Goal: Task Accomplishment & Management: Use online tool/utility

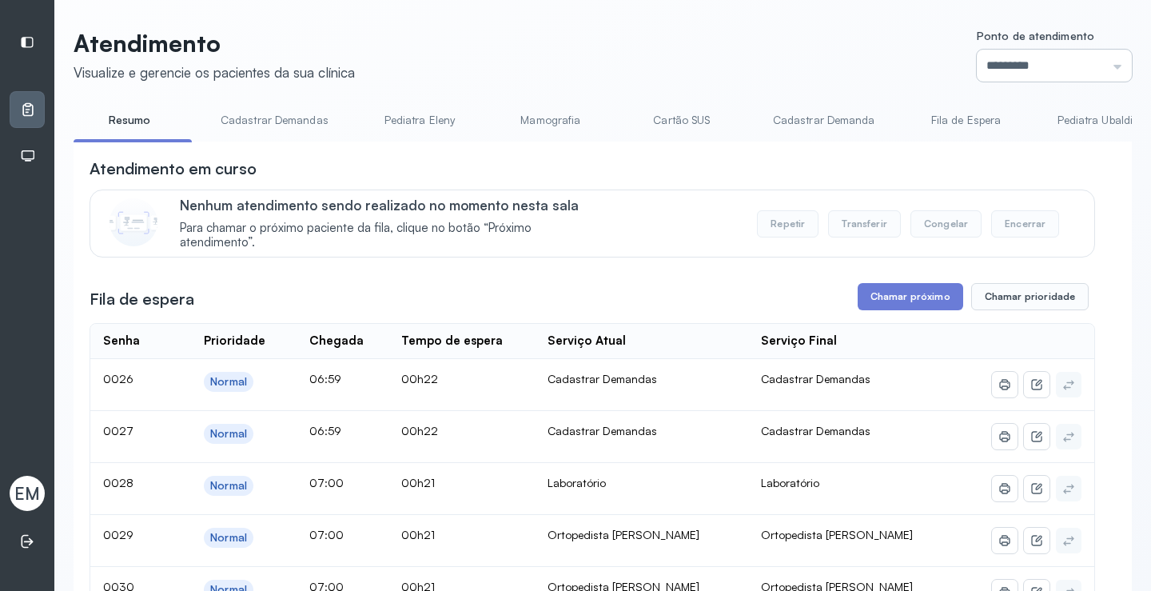
click at [1021, 62] on input "*********" at bounding box center [1054, 66] width 155 height 32
click at [28, 492] on span "EM" at bounding box center [27, 493] width 26 height 21
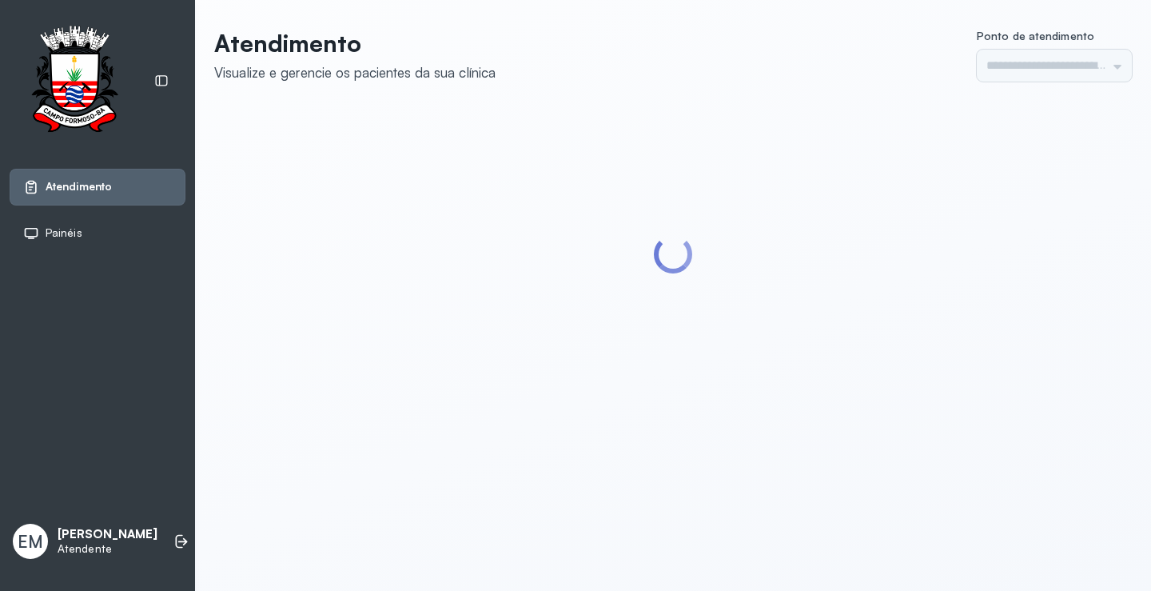
type input "*********"
click at [164, 528] on li at bounding box center [181, 541] width 35 height 35
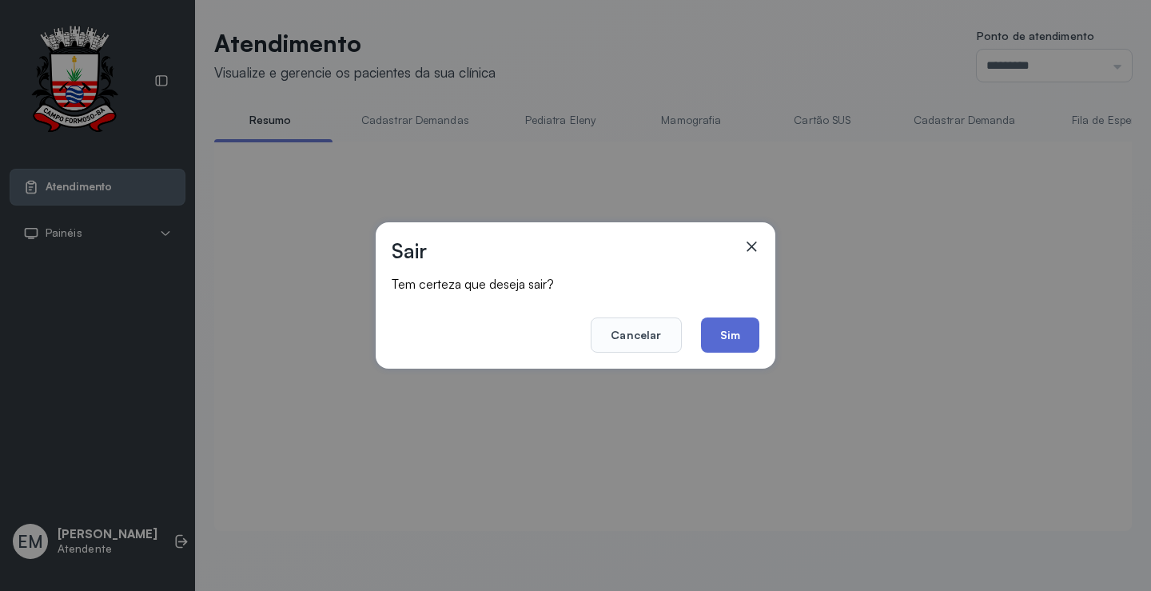
click at [751, 331] on button "Sim" at bounding box center [730, 334] width 58 height 35
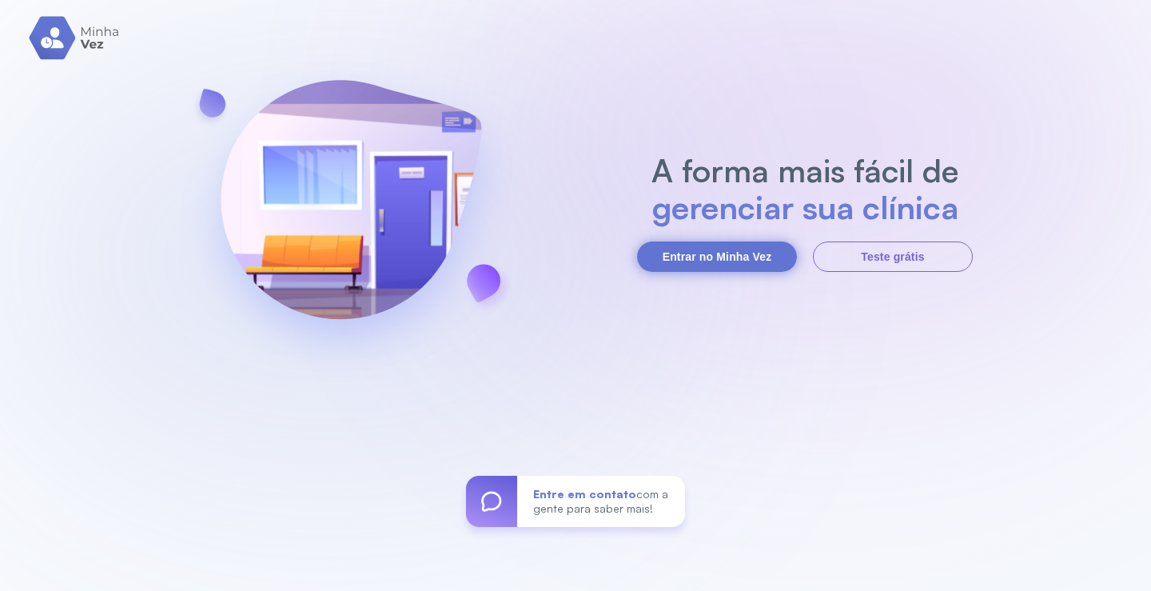
click at [716, 251] on button "Entrar no Minha Vez" at bounding box center [717, 256] width 160 height 30
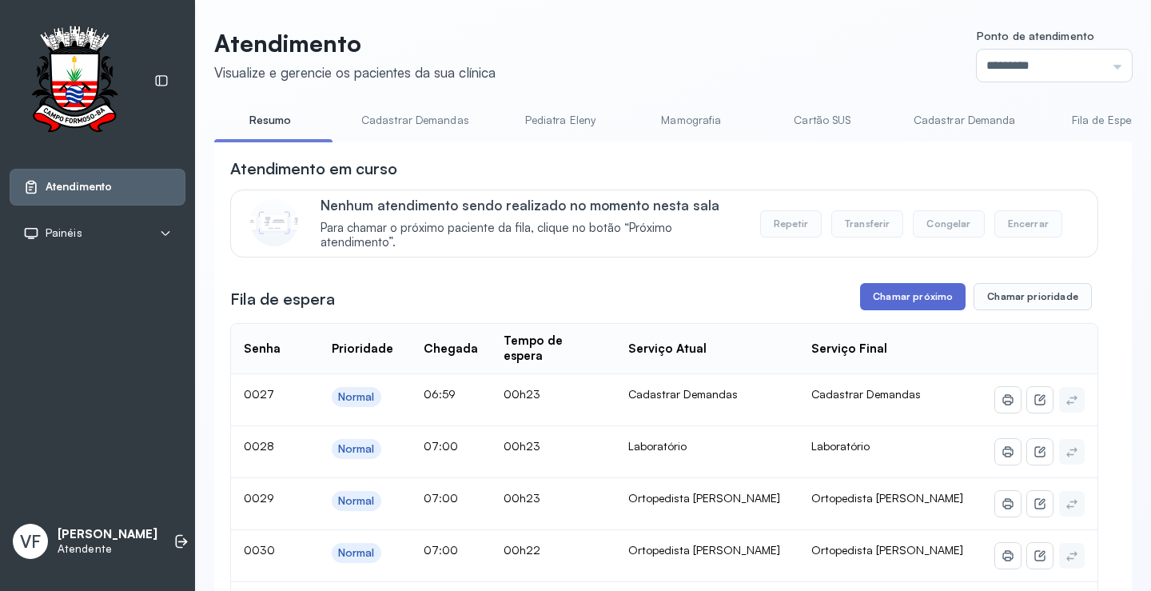
click at [912, 290] on button "Chamar próximo" at bounding box center [913, 296] width 106 height 27
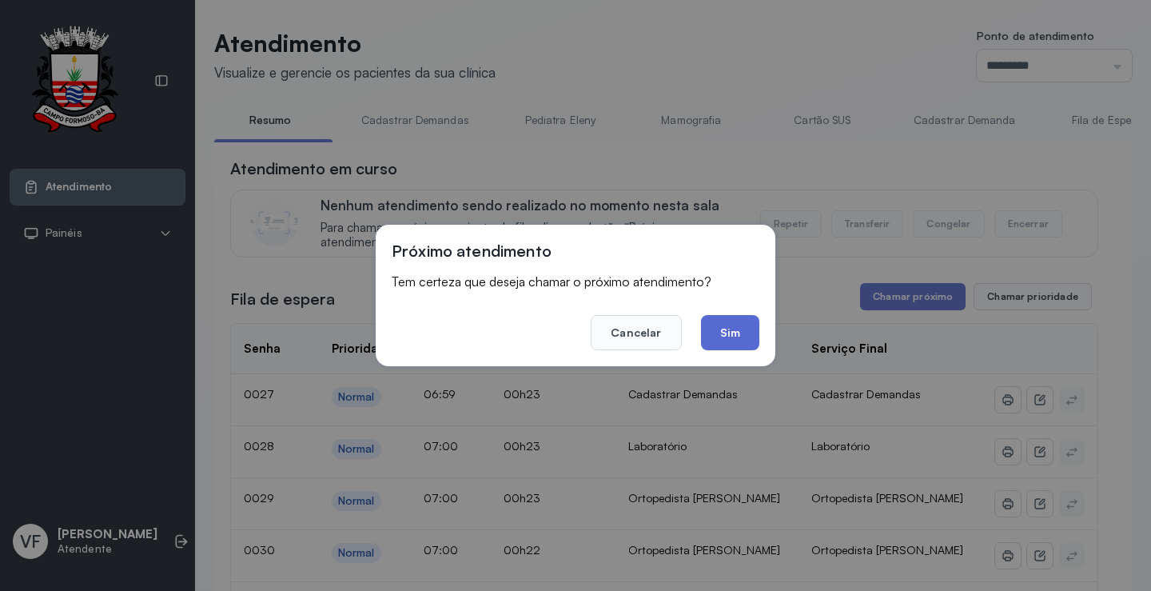
click at [730, 331] on button "Sim" at bounding box center [730, 332] width 58 height 35
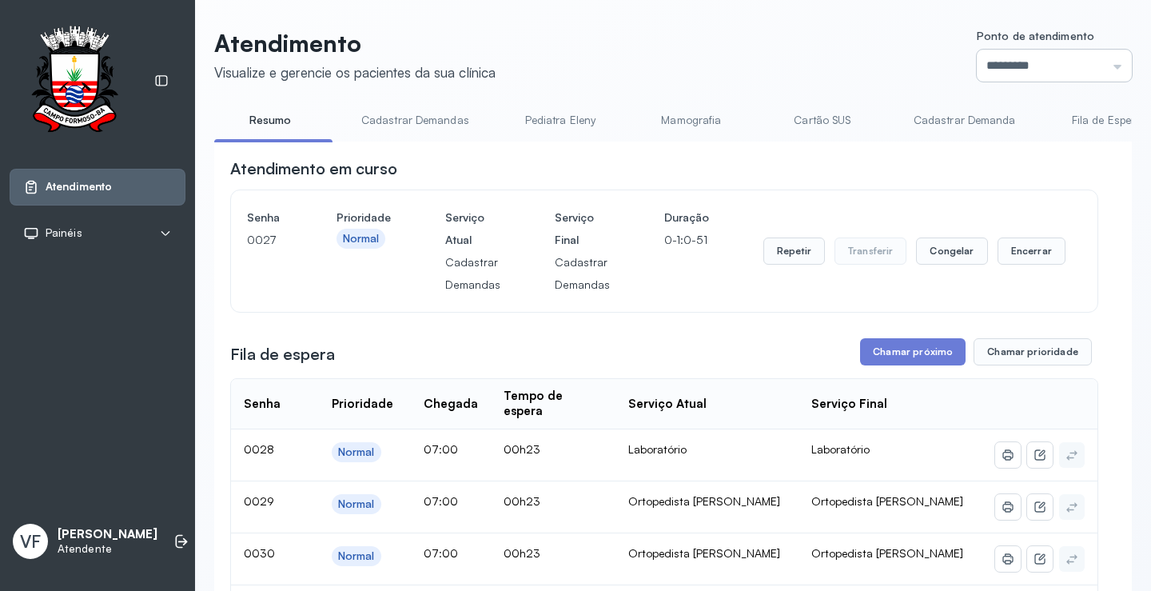
click at [1010, 58] on input "*********" at bounding box center [1054, 66] width 155 height 32
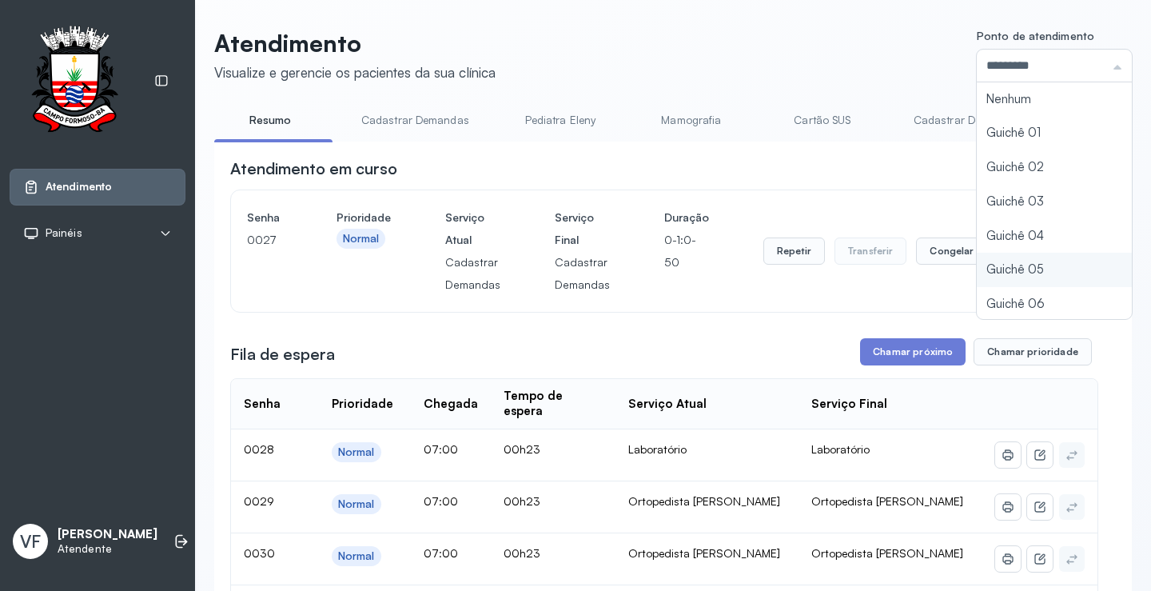
type input "*********"
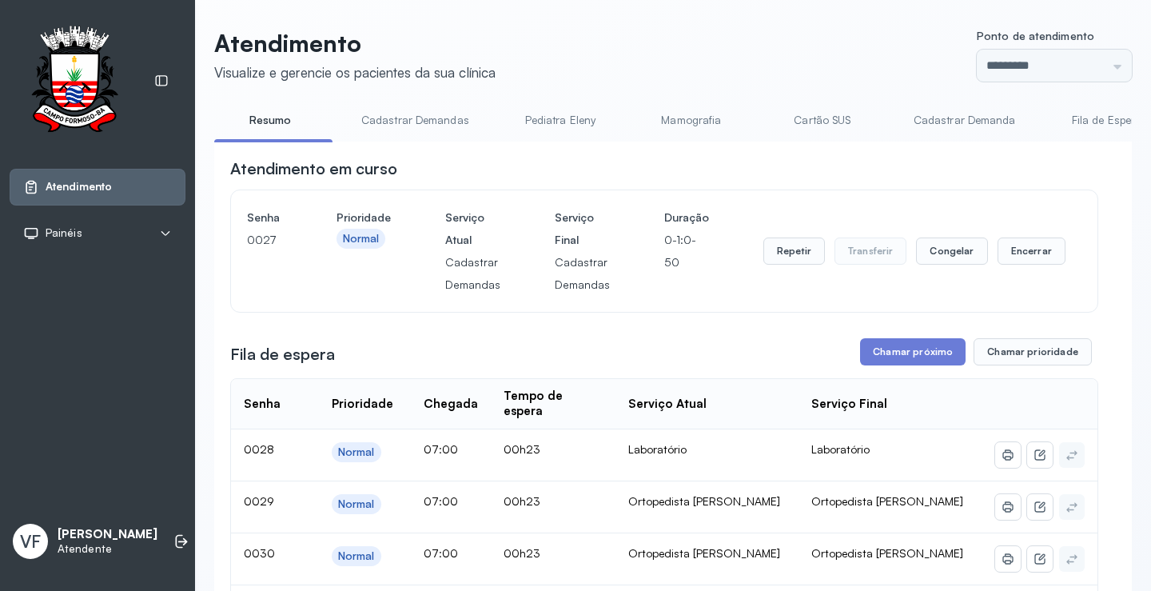
click at [1022, 250] on button "Encerrar" at bounding box center [1032, 250] width 68 height 27
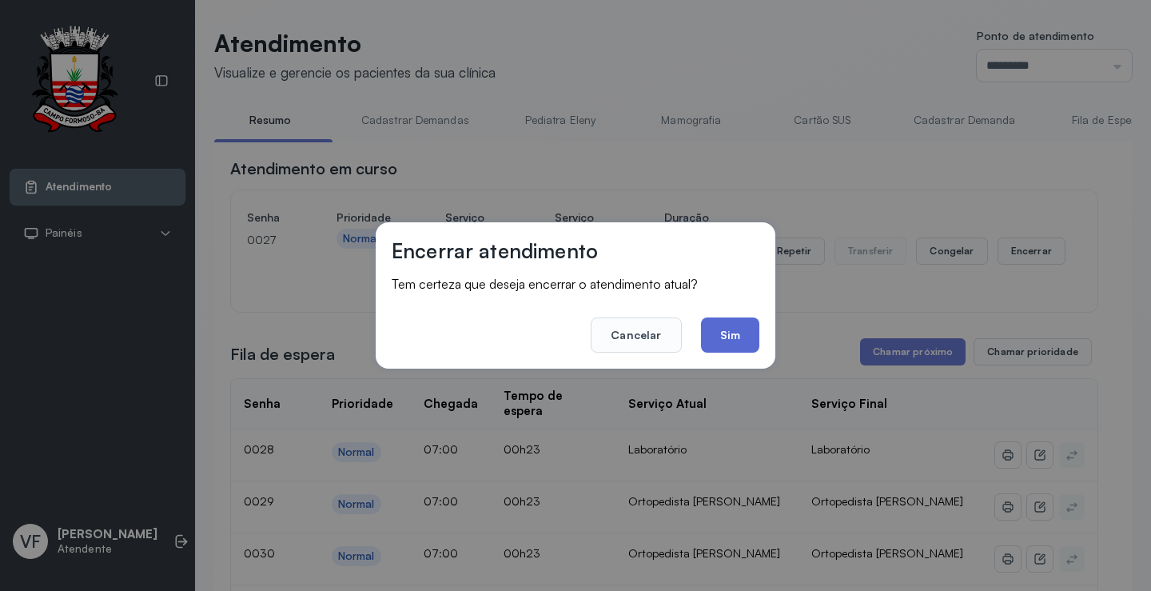
click at [728, 326] on button "Sim" at bounding box center [730, 334] width 58 height 35
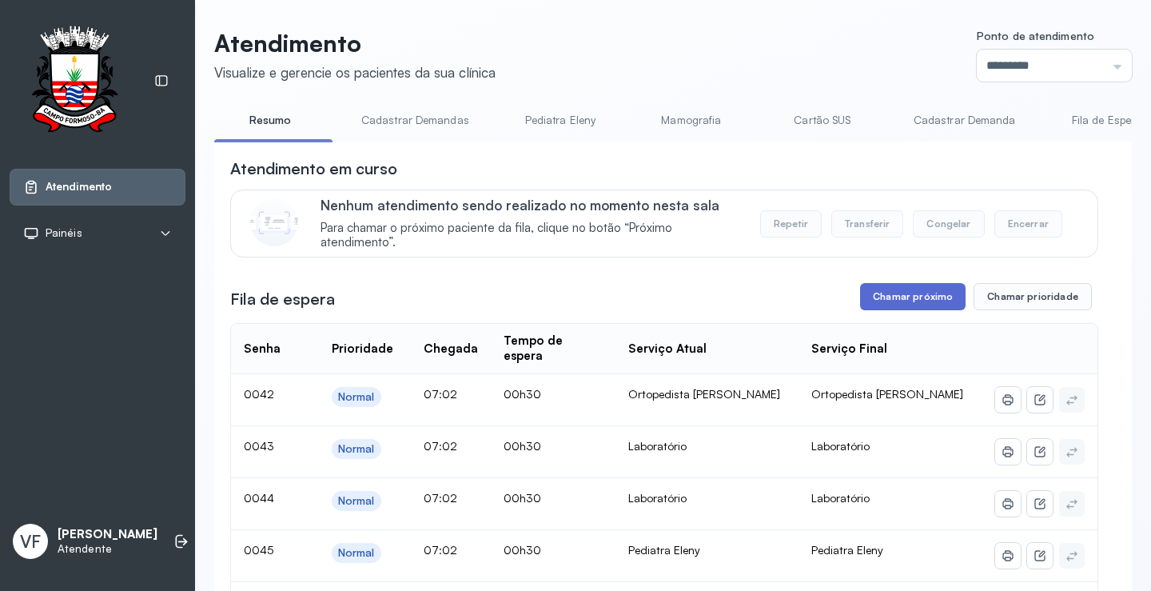
click at [910, 297] on button "Chamar próximo" at bounding box center [913, 296] width 106 height 27
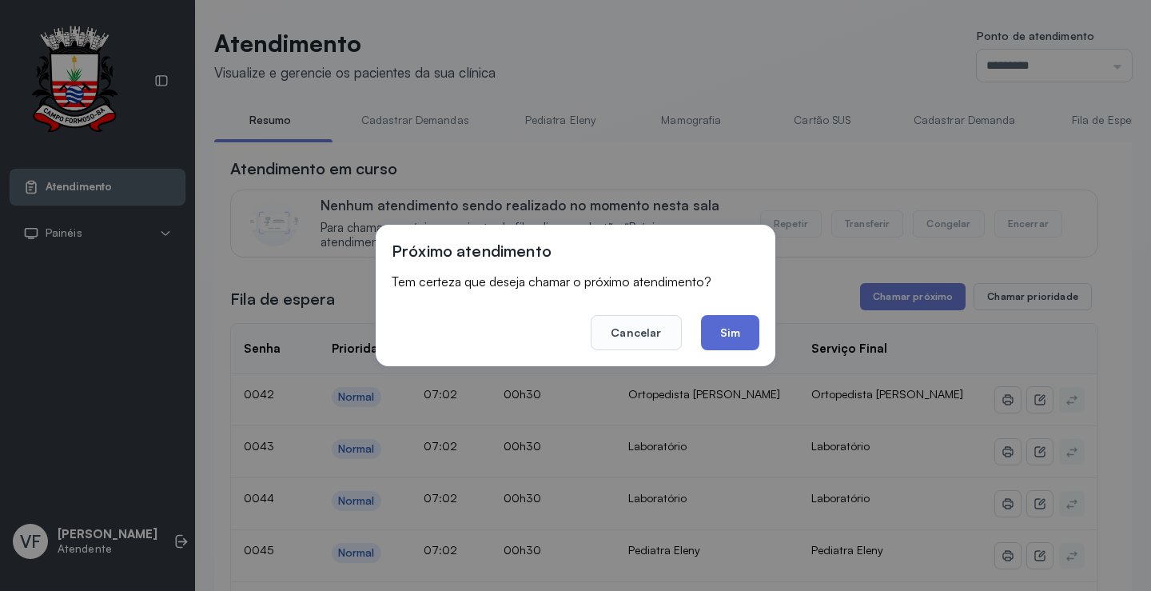
click at [740, 333] on button "Sim" at bounding box center [730, 332] width 58 height 35
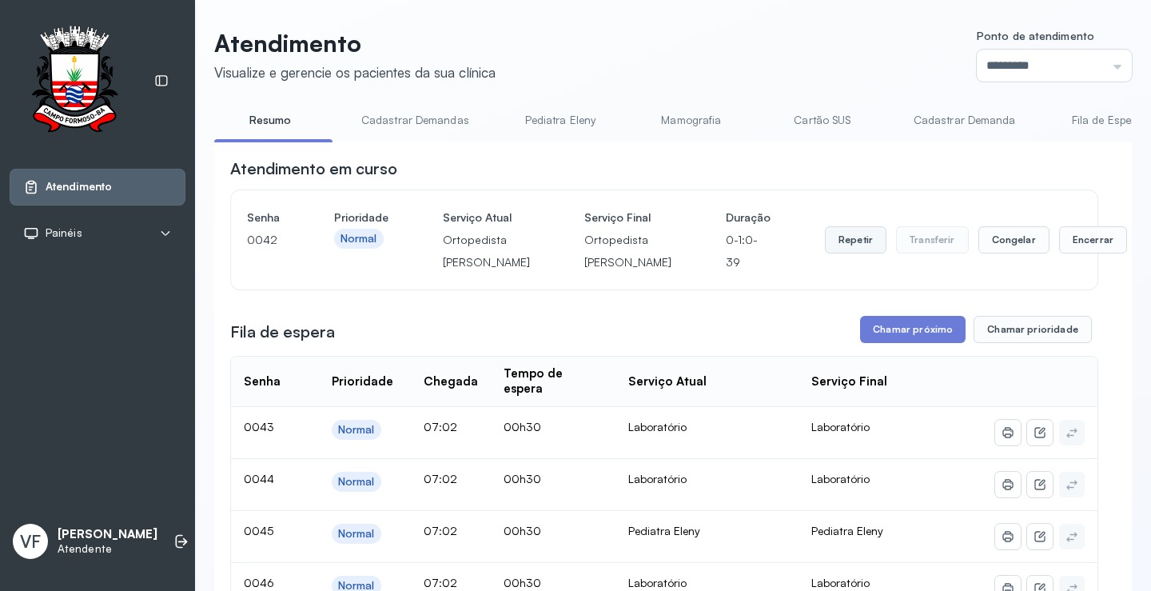
click at [825, 249] on button "Repetir" at bounding box center [856, 239] width 62 height 27
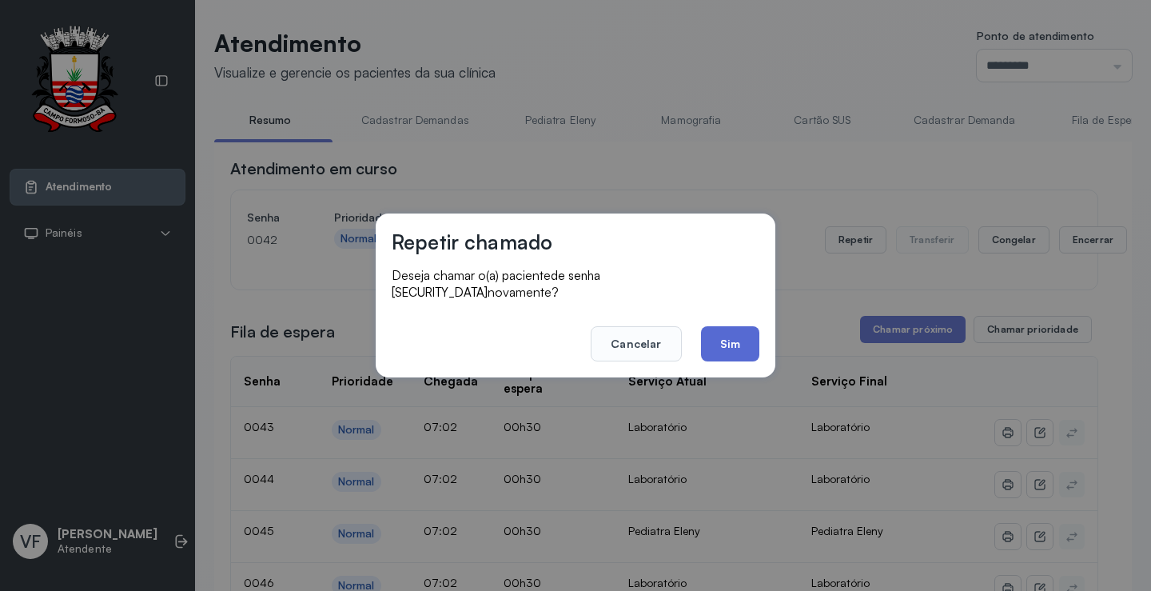
click at [735, 339] on button "Sim" at bounding box center [730, 343] width 58 height 35
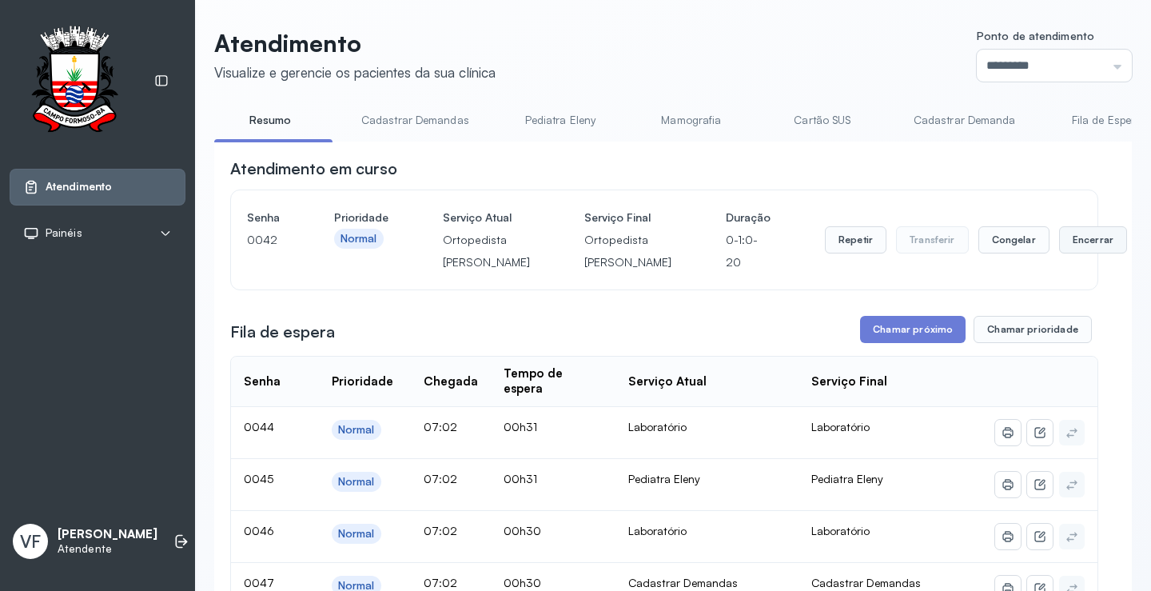
click at [1059, 250] on button "Encerrar" at bounding box center [1093, 239] width 68 height 27
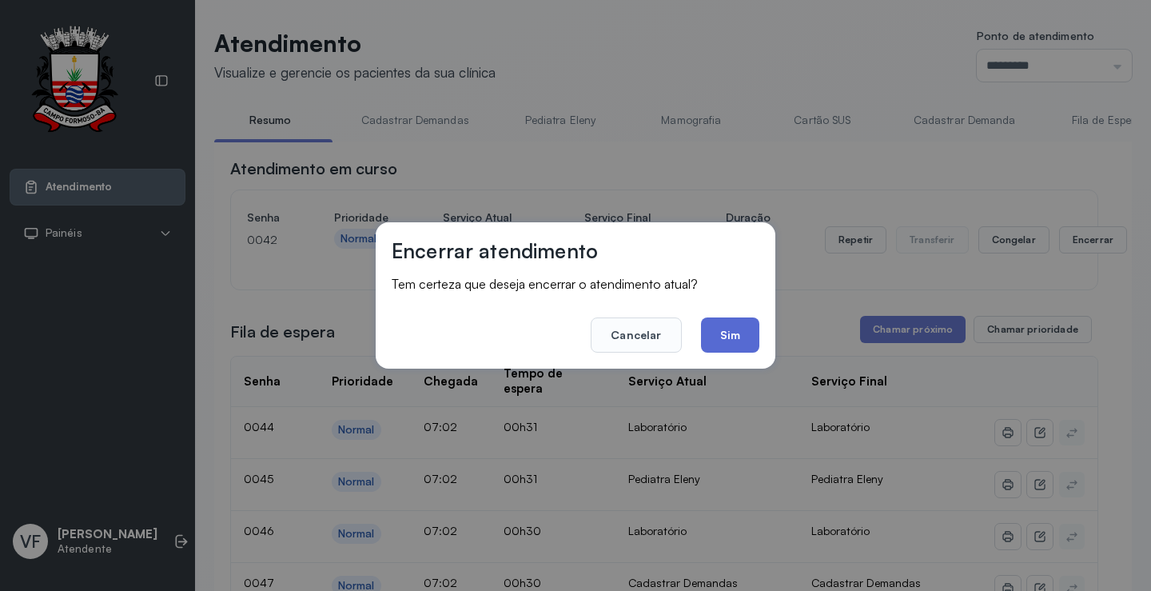
click at [731, 334] on button "Sim" at bounding box center [730, 334] width 58 height 35
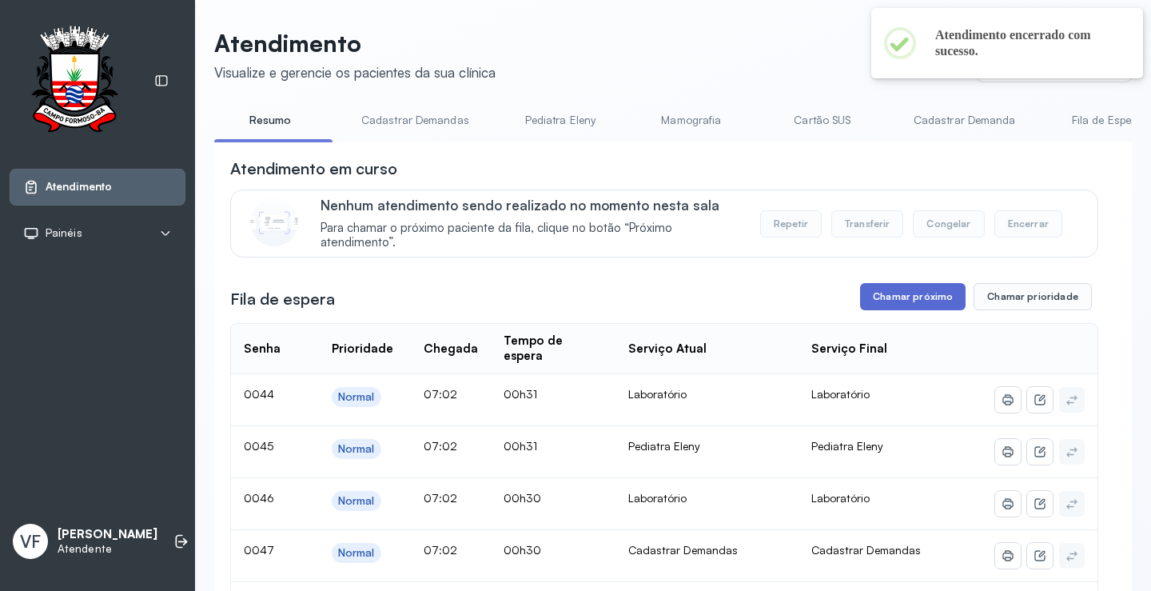
click at [898, 293] on button "Chamar próximo" at bounding box center [913, 296] width 106 height 27
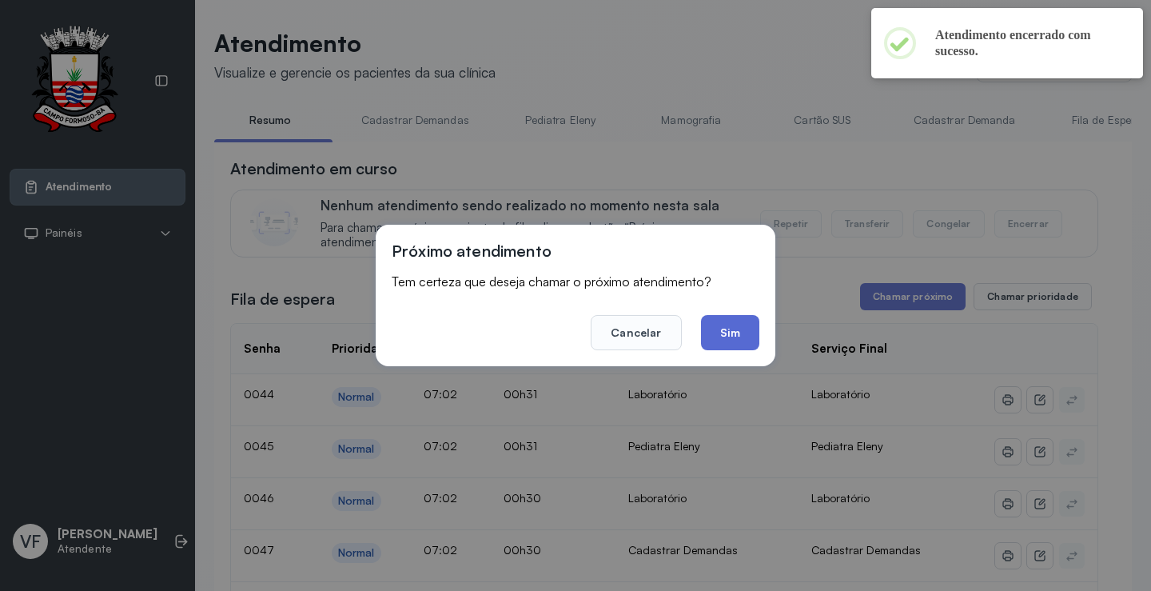
click at [748, 333] on button "Sim" at bounding box center [730, 332] width 58 height 35
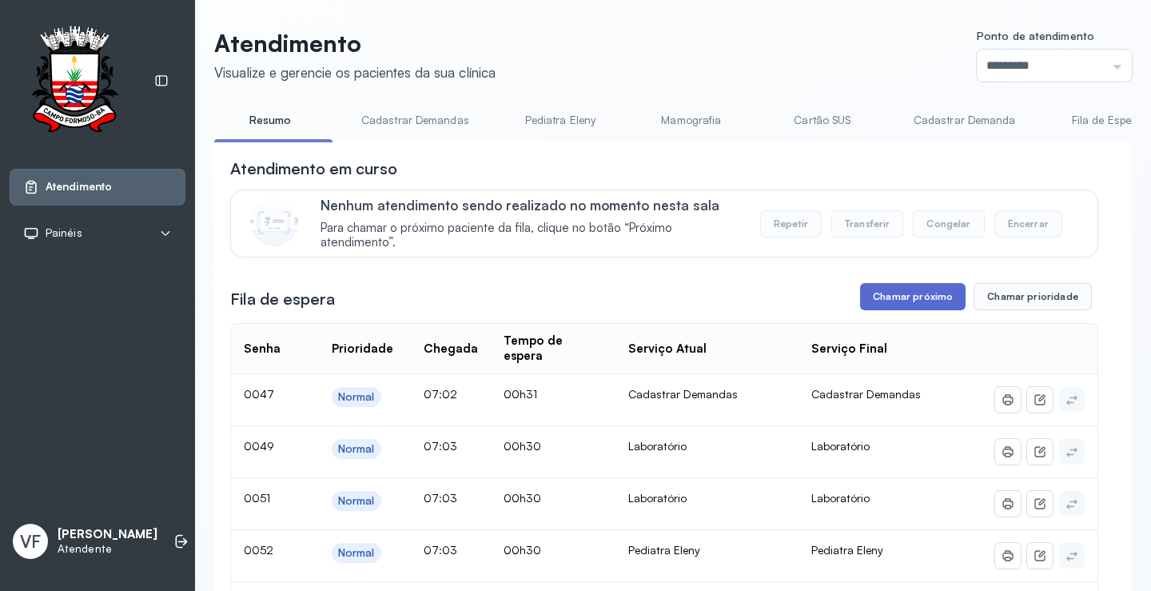
click at [903, 303] on button "Chamar próximo" at bounding box center [913, 296] width 106 height 27
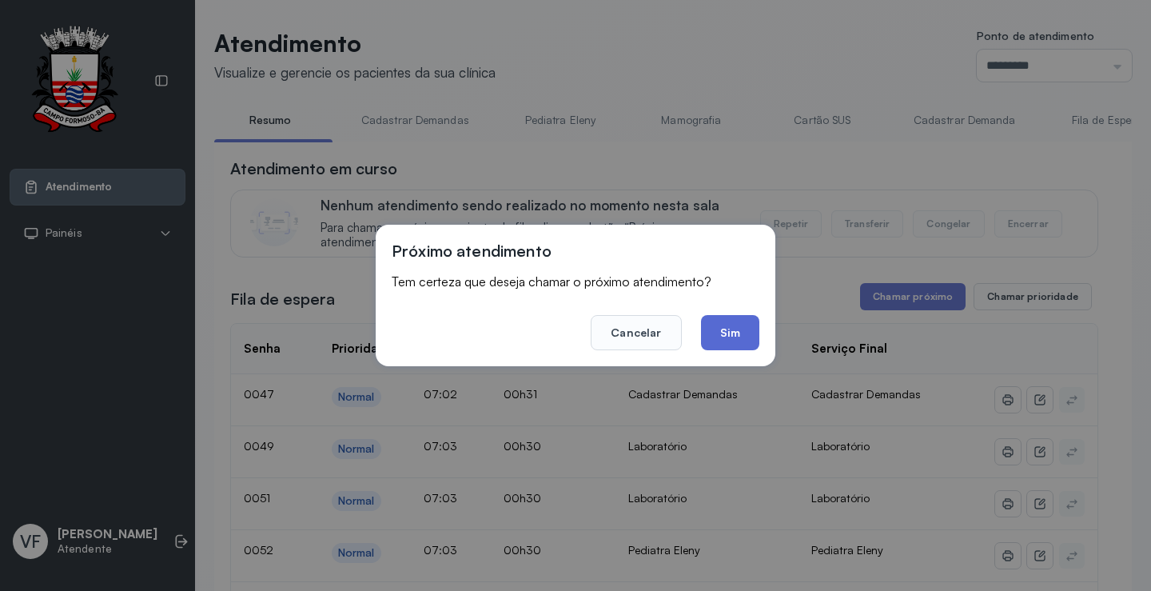
click at [725, 336] on button "Sim" at bounding box center [730, 332] width 58 height 35
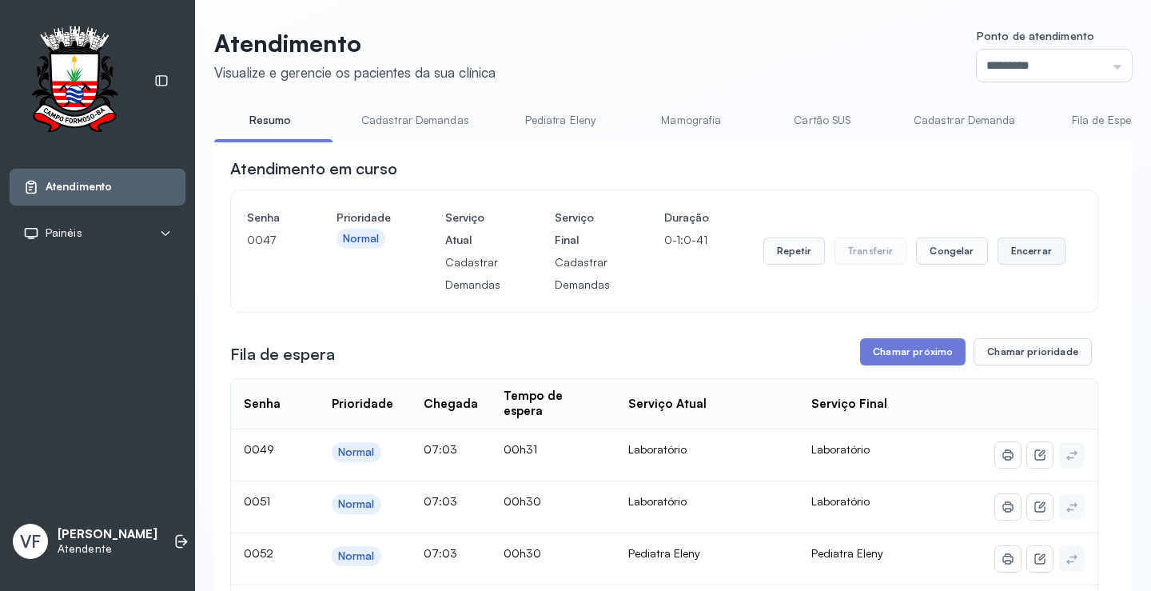
click at [1018, 257] on button "Encerrar" at bounding box center [1032, 250] width 68 height 27
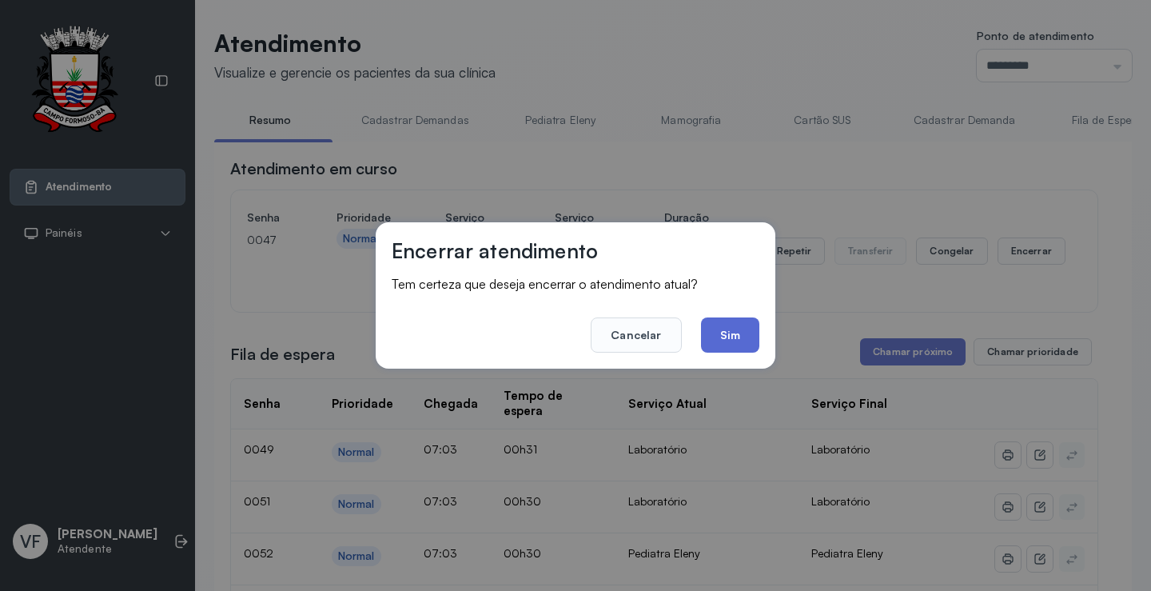
click at [749, 327] on button "Sim" at bounding box center [730, 334] width 58 height 35
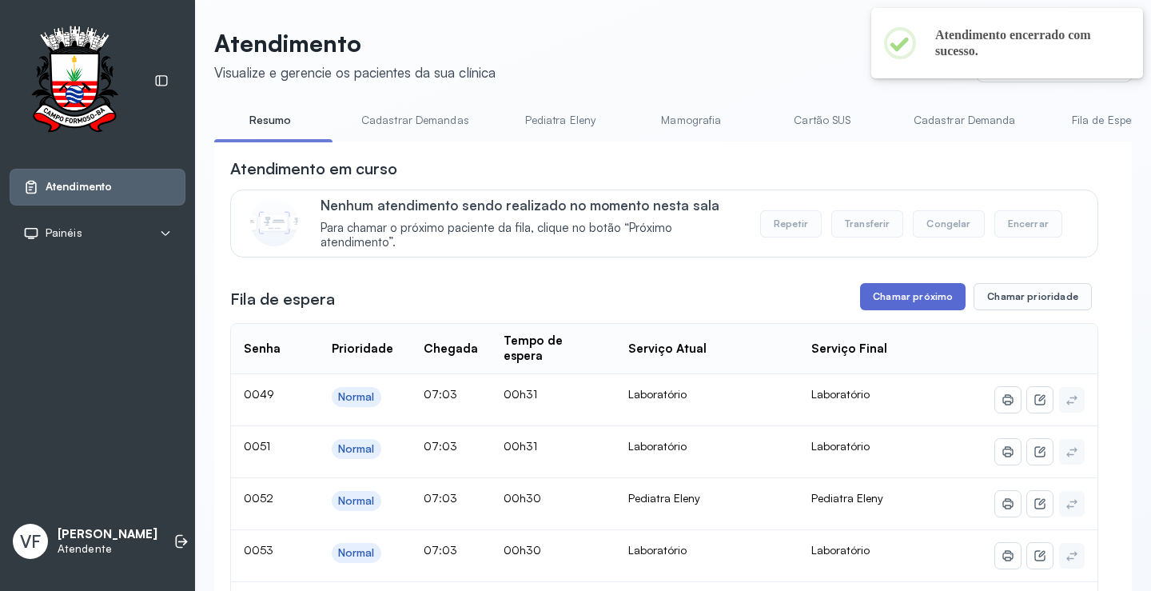
click at [903, 299] on button "Chamar próximo" at bounding box center [913, 296] width 106 height 27
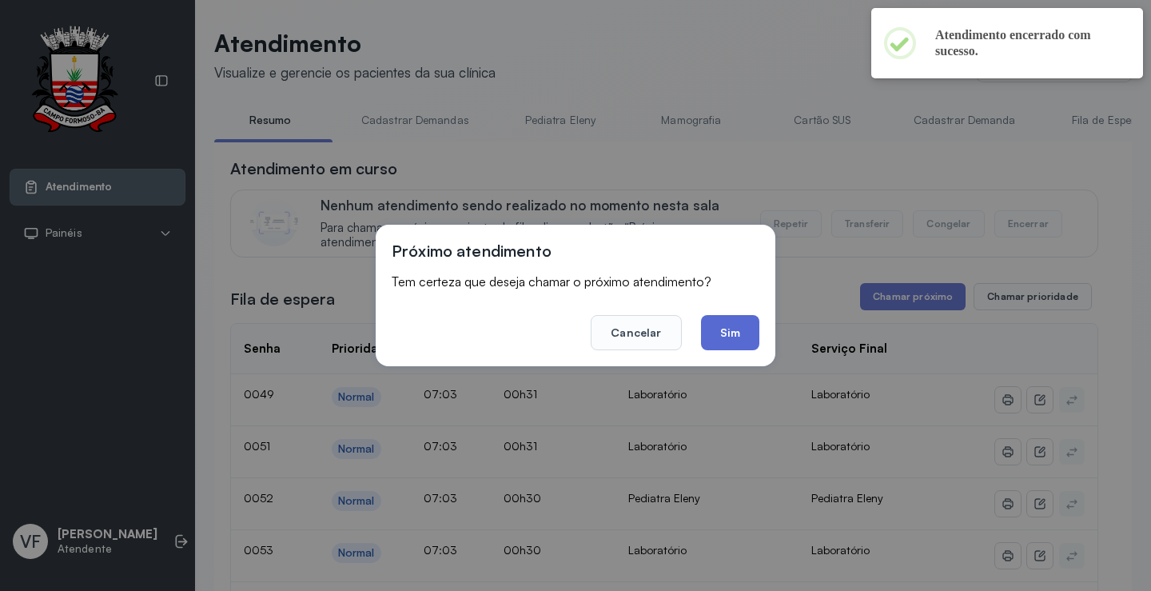
click at [725, 333] on button "Sim" at bounding box center [730, 332] width 58 height 35
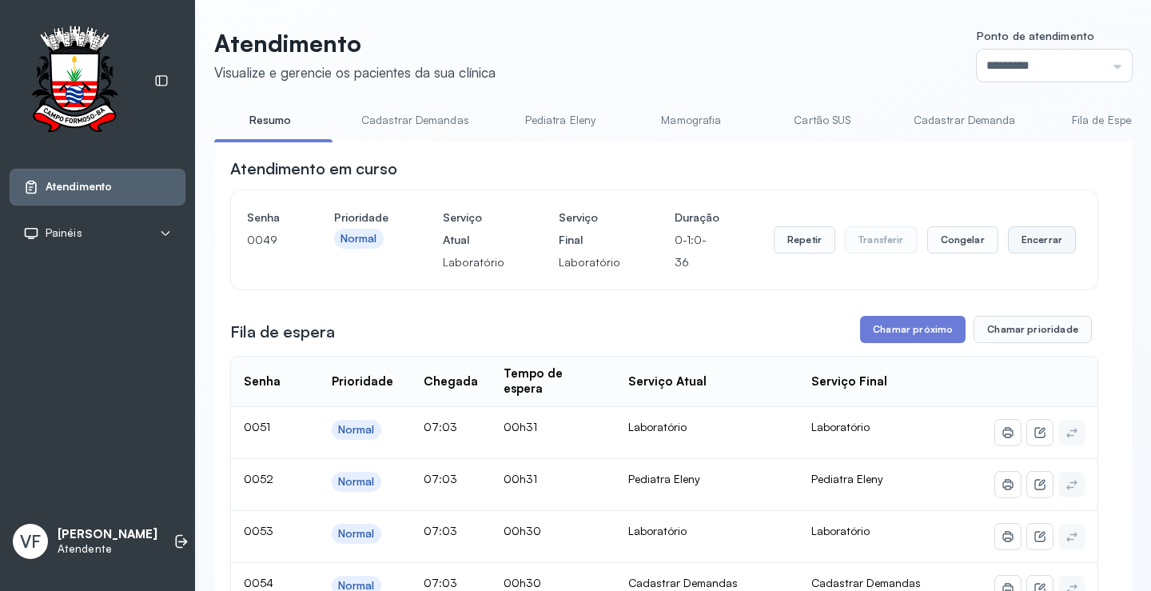
click at [1026, 233] on button "Encerrar" at bounding box center [1042, 239] width 68 height 27
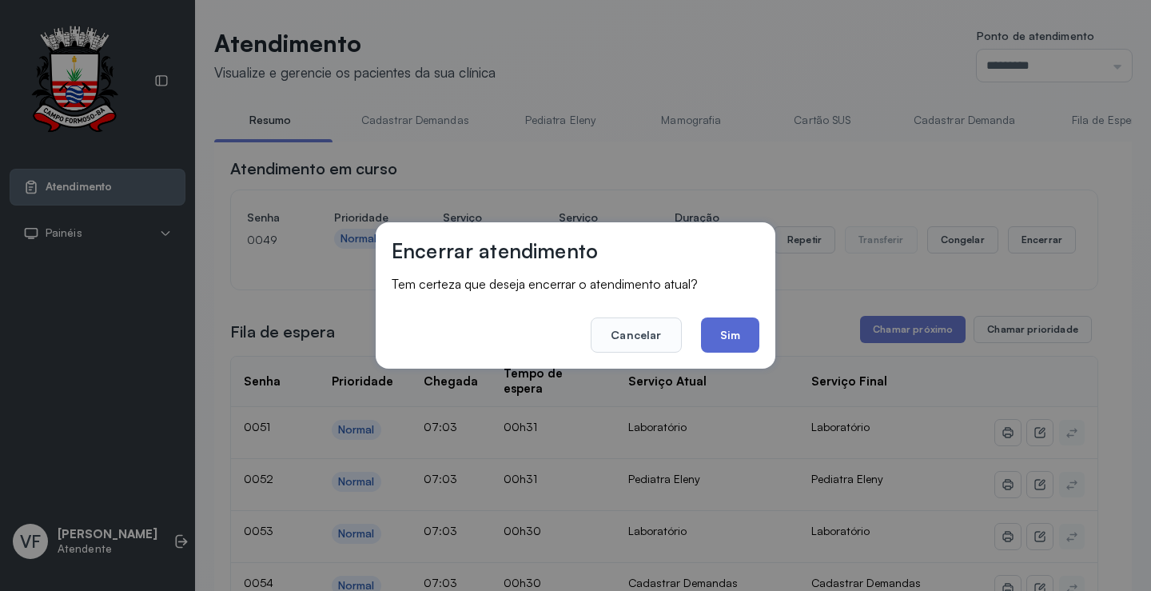
click at [742, 329] on button "Sim" at bounding box center [730, 334] width 58 height 35
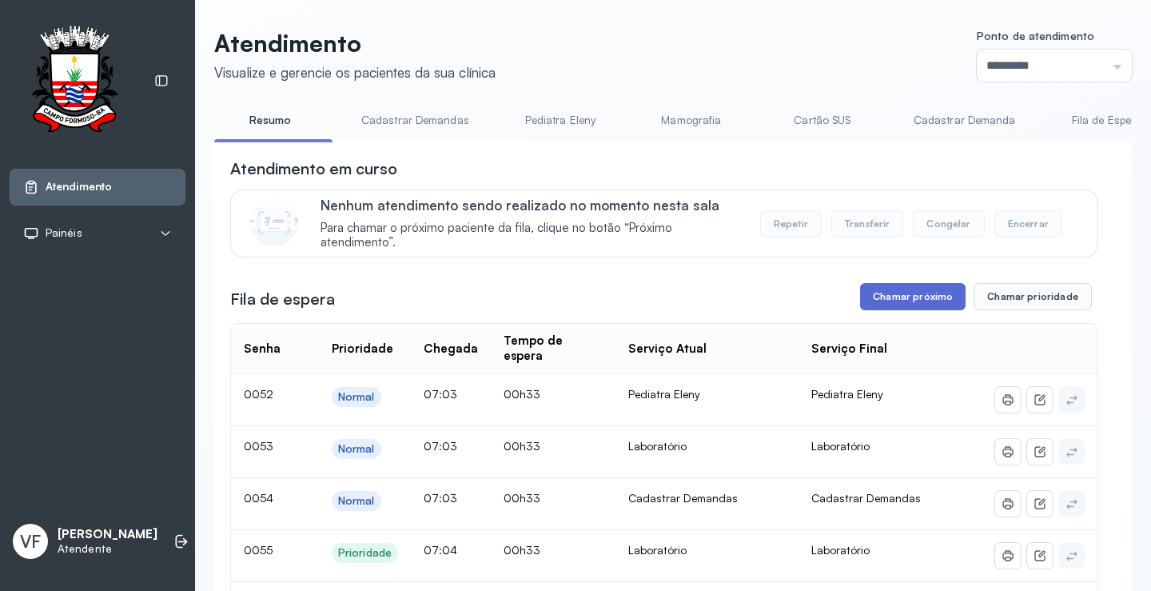
click at [911, 303] on button "Chamar próximo" at bounding box center [913, 296] width 106 height 27
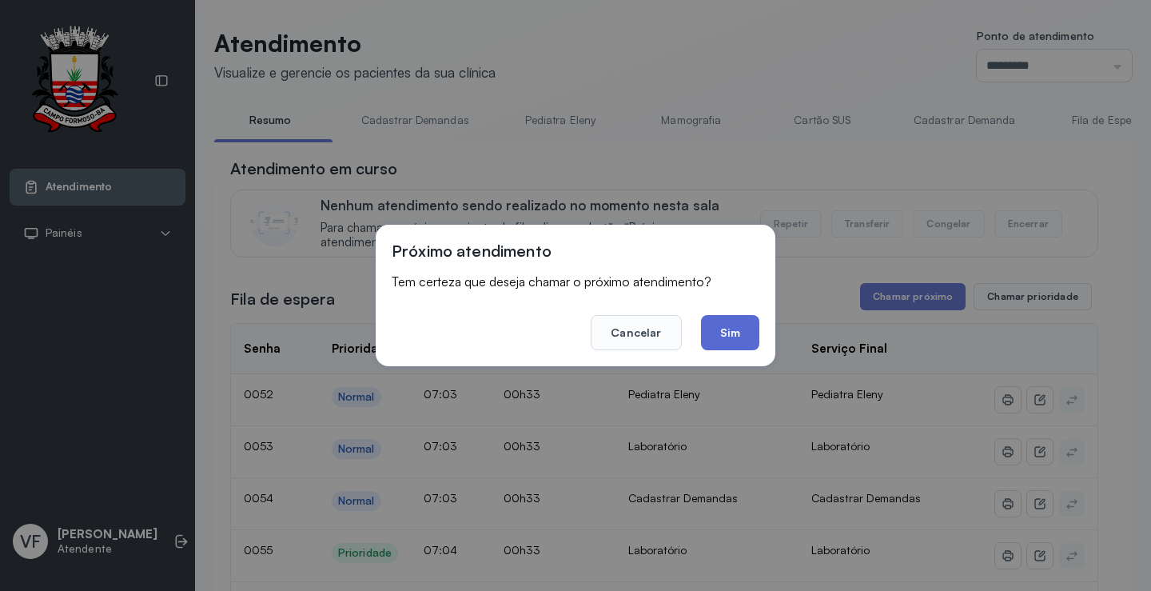
click at [733, 326] on button "Sim" at bounding box center [730, 332] width 58 height 35
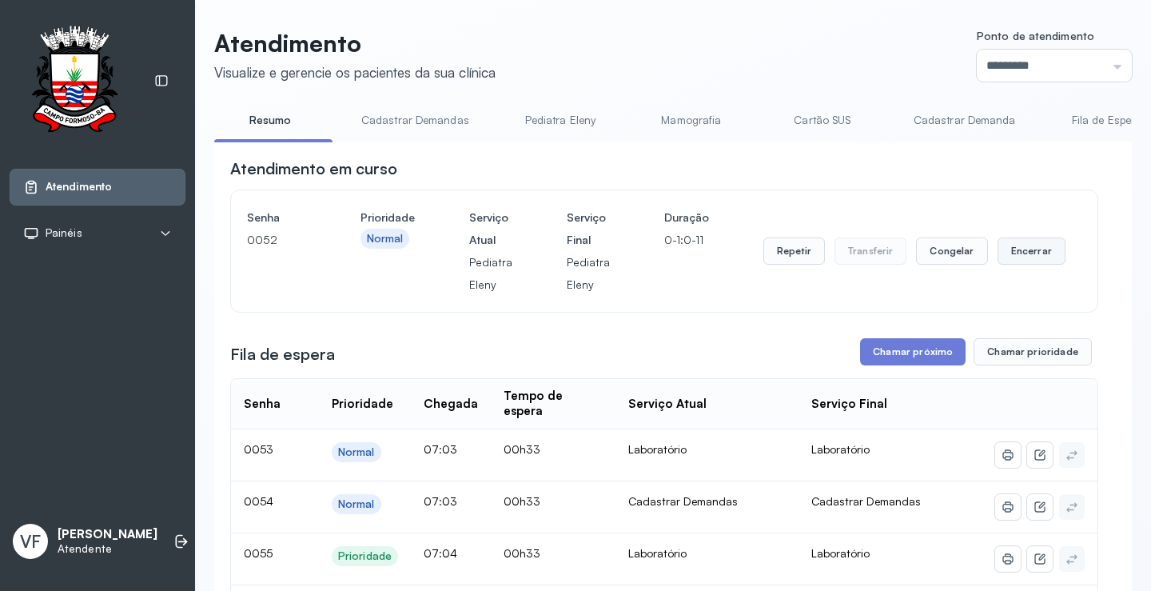
click at [1023, 251] on button "Encerrar" at bounding box center [1032, 250] width 68 height 27
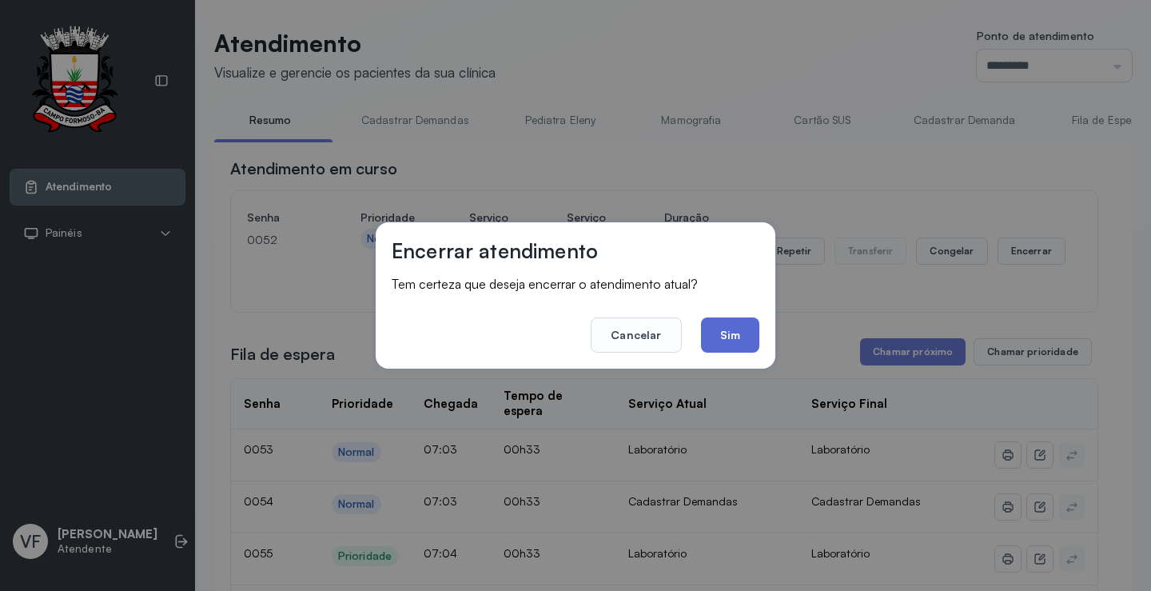
click at [720, 330] on button "Sim" at bounding box center [730, 334] width 58 height 35
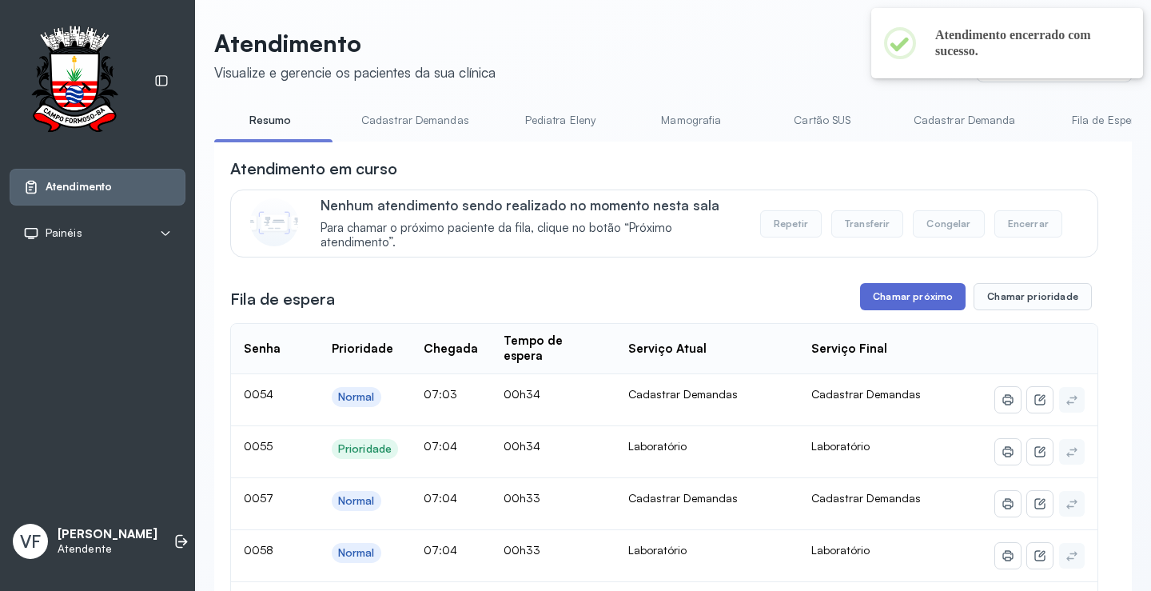
click at [911, 296] on button "Chamar próximo" at bounding box center [913, 296] width 106 height 27
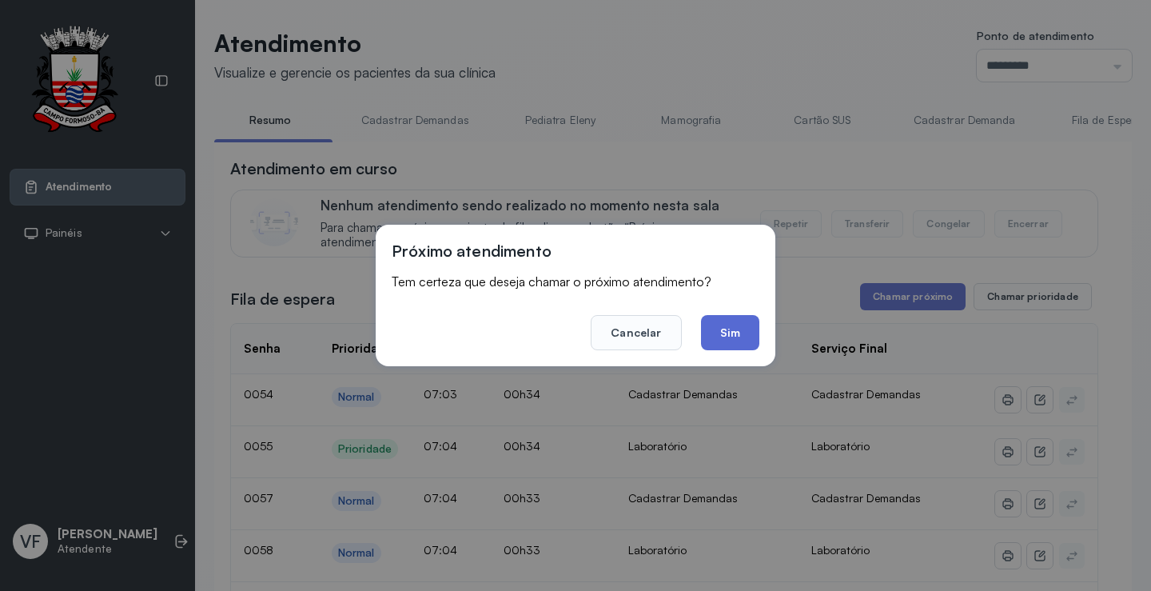
click at [719, 335] on button "Sim" at bounding box center [730, 332] width 58 height 35
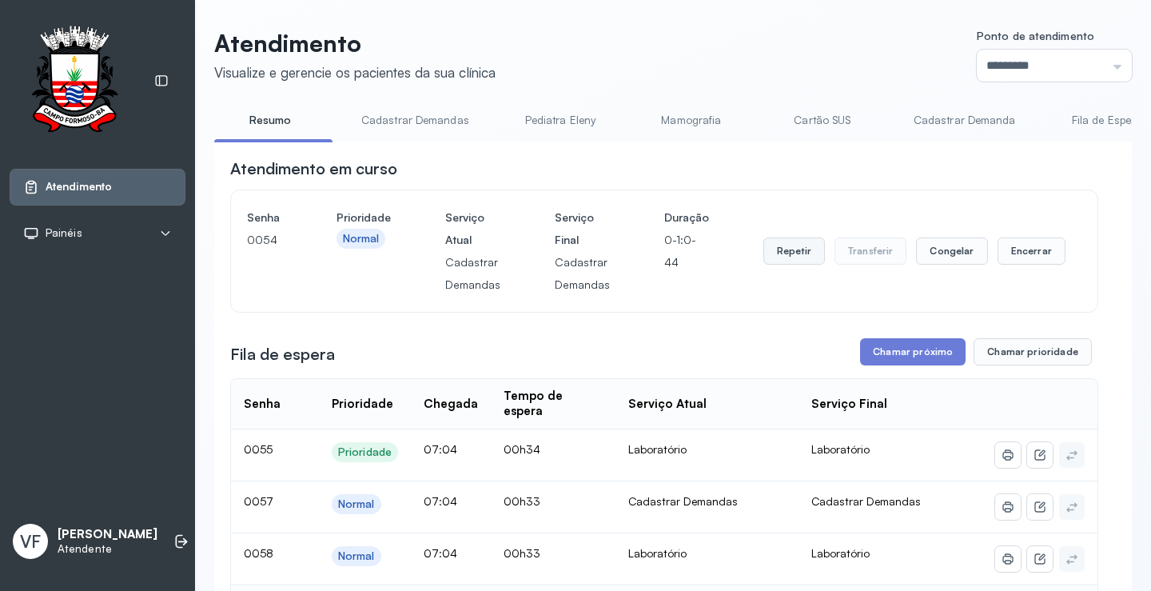
click at [790, 257] on button "Repetir" at bounding box center [794, 250] width 62 height 27
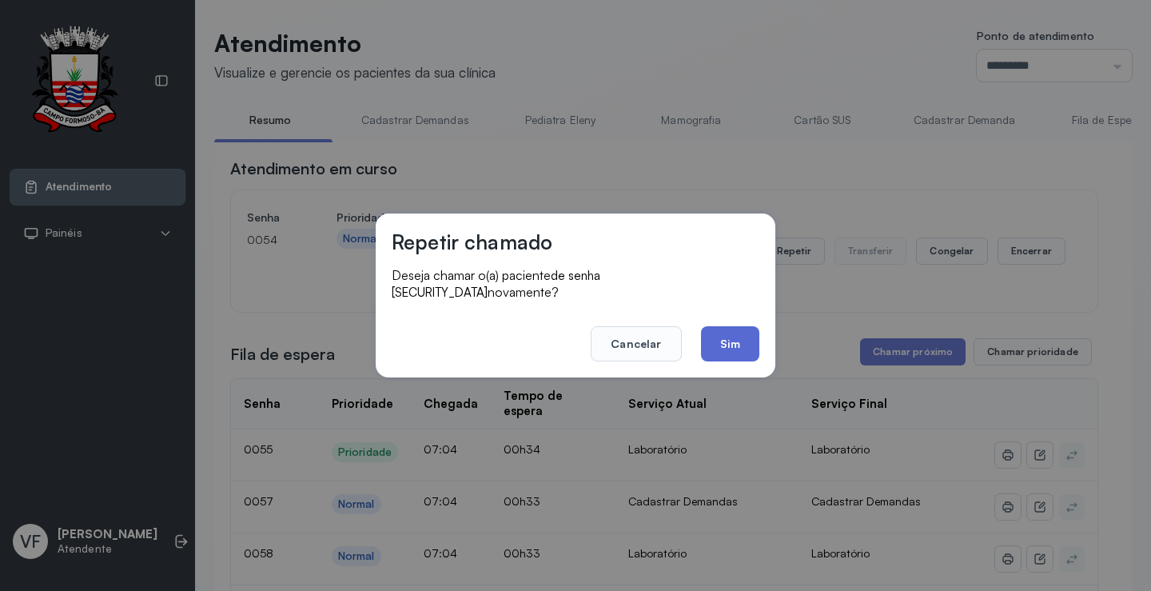
click at [723, 334] on button "Sim" at bounding box center [730, 343] width 58 height 35
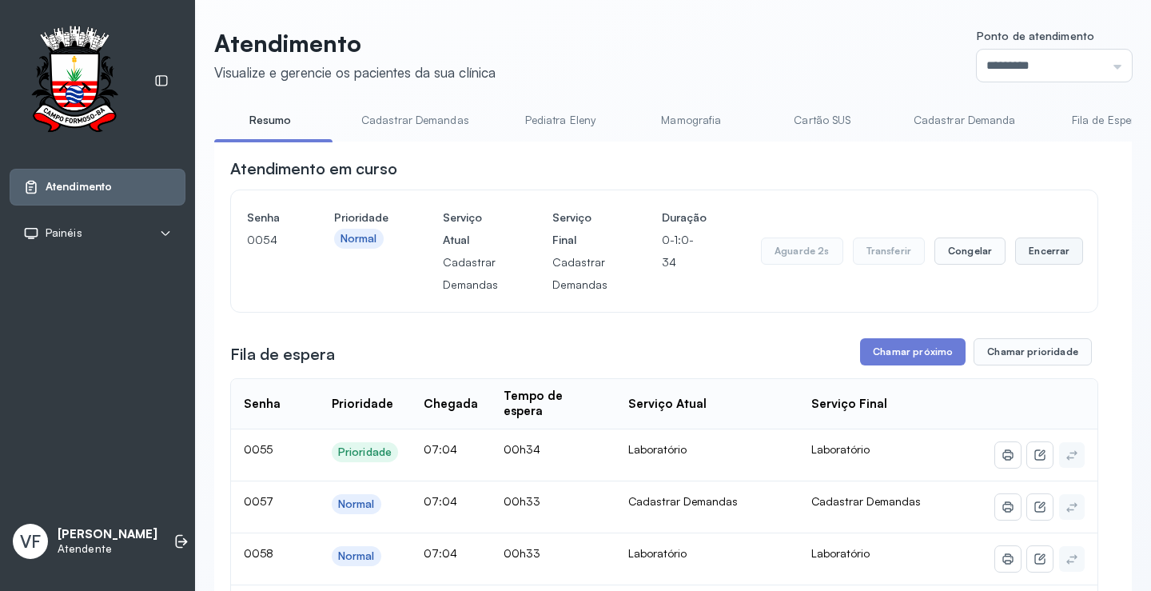
click at [1025, 246] on button "Encerrar" at bounding box center [1049, 250] width 68 height 27
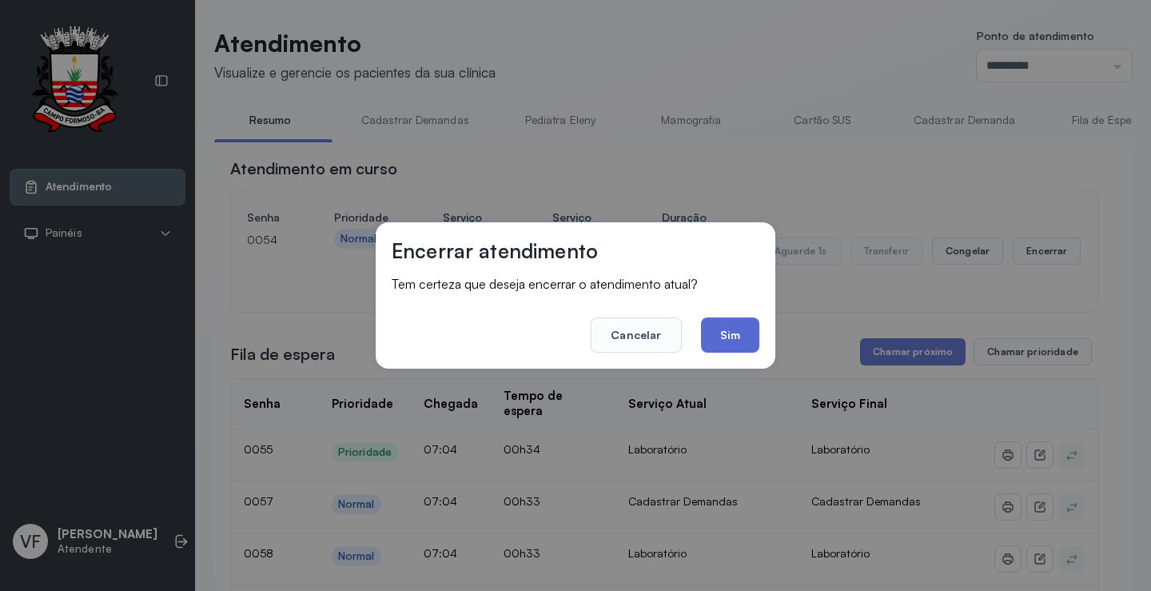
click at [739, 325] on button "Sim" at bounding box center [730, 334] width 58 height 35
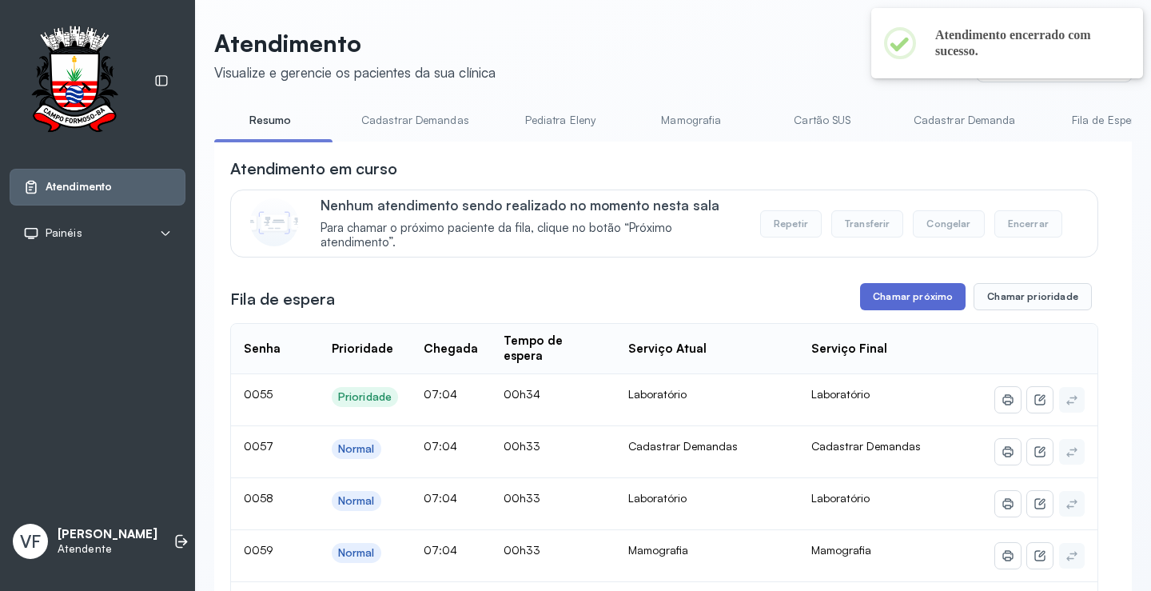
click at [902, 294] on button "Chamar próximo" at bounding box center [913, 296] width 106 height 27
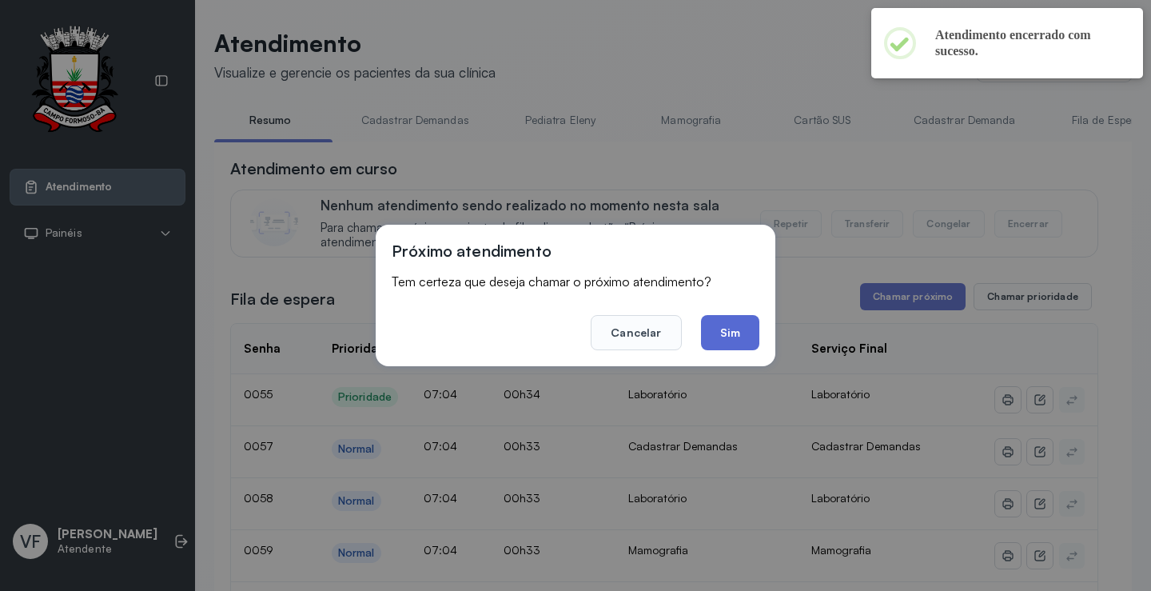
click at [727, 328] on button "Sim" at bounding box center [730, 332] width 58 height 35
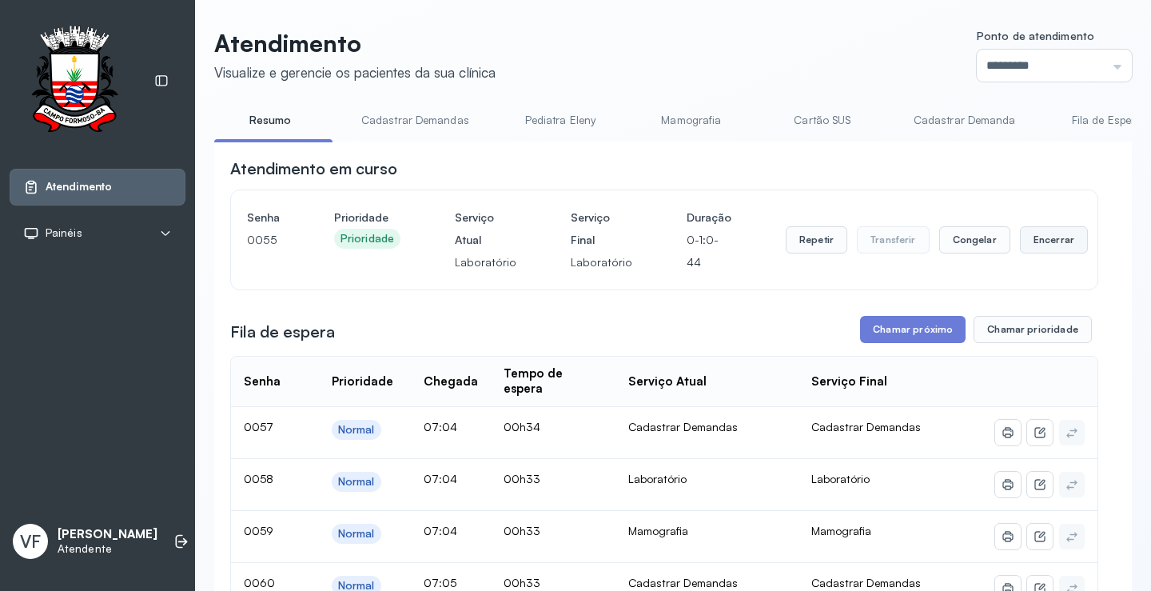
click at [1040, 237] on button "Encerrar" at bounding box center [1054, 239] width 68 height 27
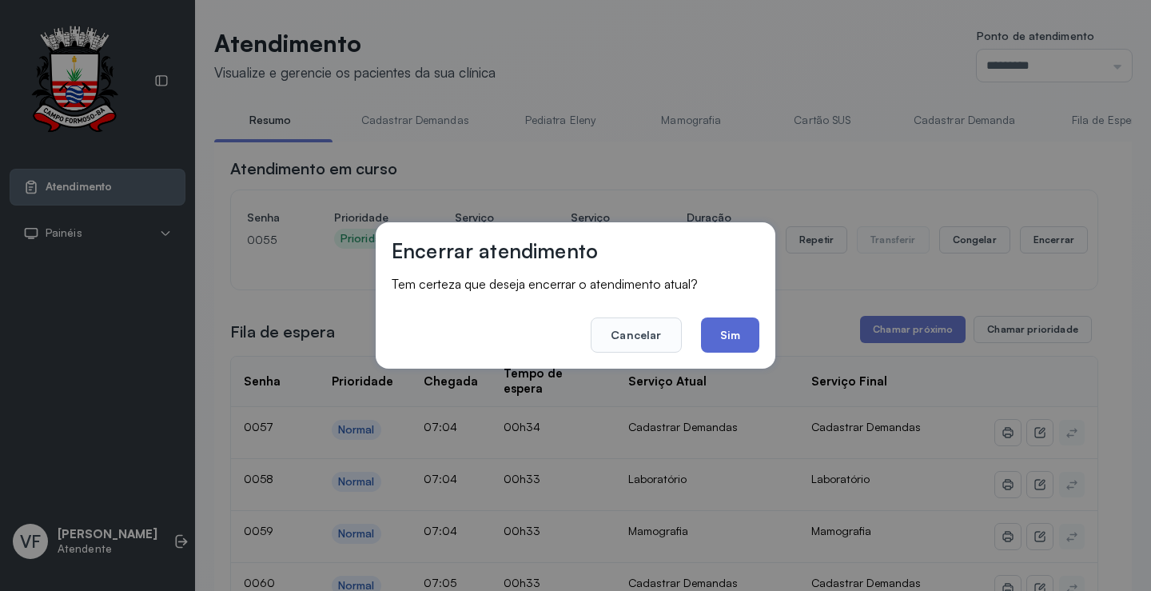
click at [727, 326] on button "Sim" at bounding box center [730, 334] width 58 height 35
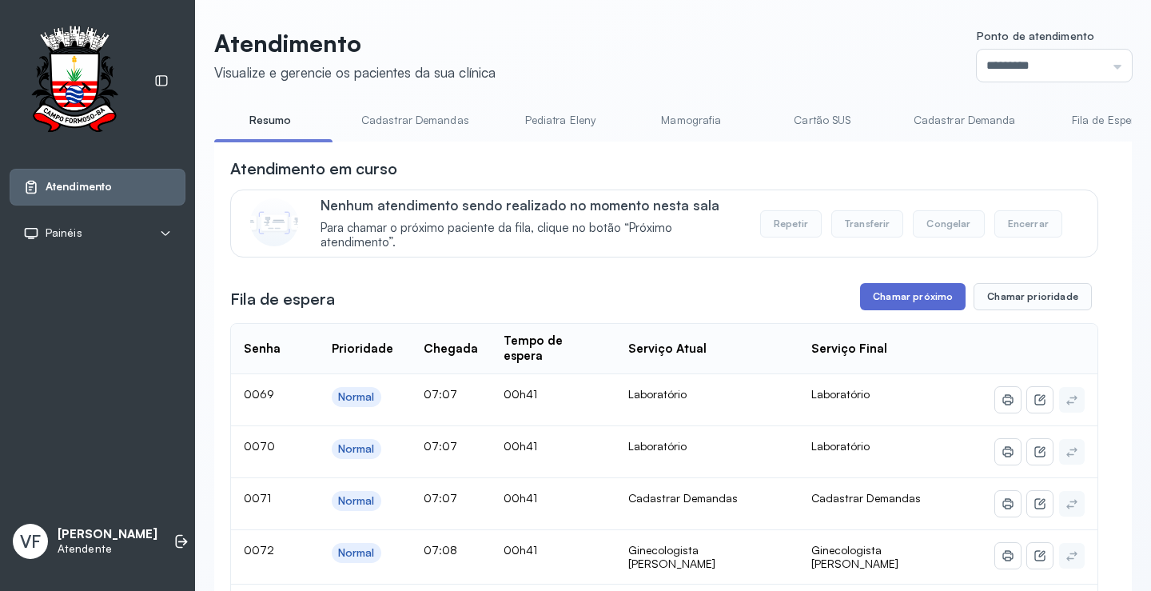
click at [909, 299] on button "Chamar próximo" at bounding box center [913, 296] width 106 height 27
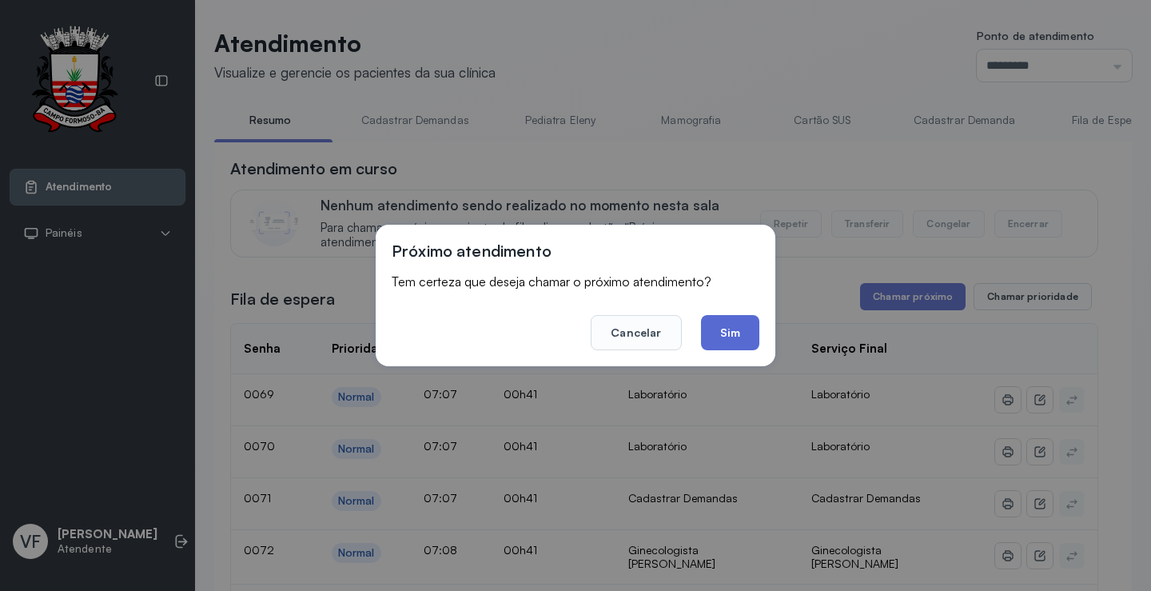
click at [739, 337] on button "Sim" at bounding box center [730, 332] width 58 height 35
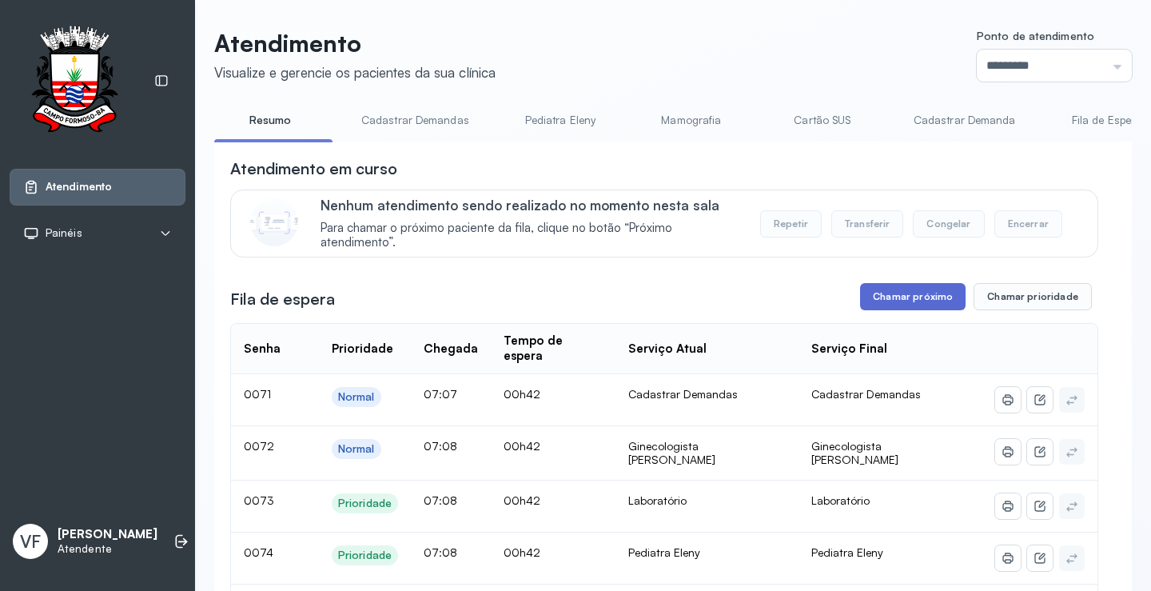
click at [911, 296] on button "Chamar próximo" at bounding box center [913, 296] width 106 height 27
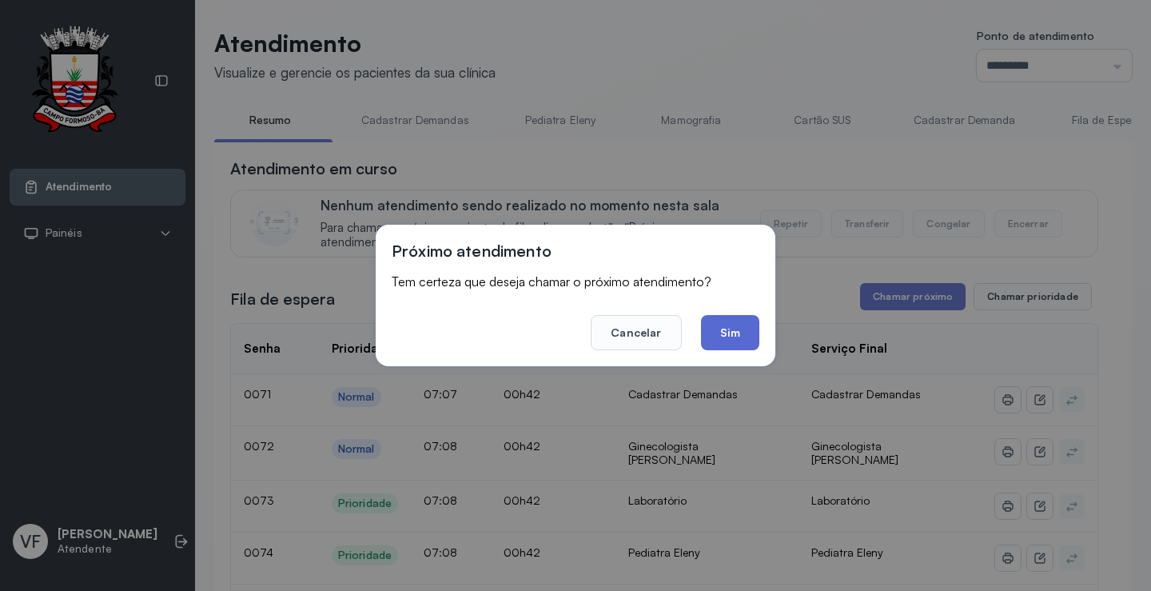
click at [715, 329] on button "Sim" at bounding box center [730, 332] width 58 height 35
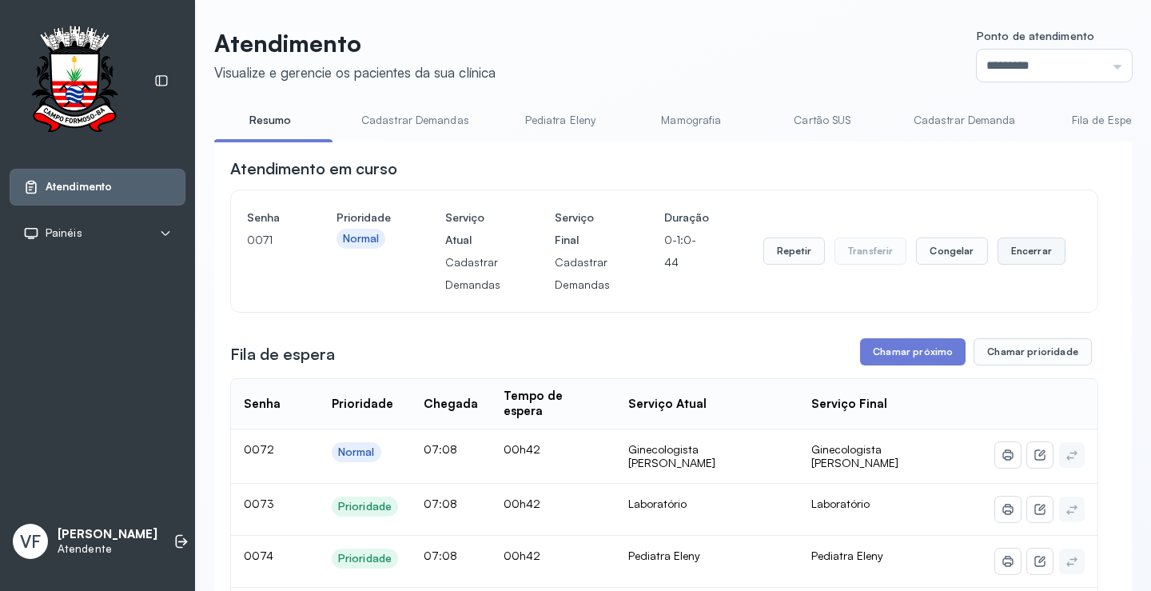
click at [1041, 247] on button "Encerrar" at bounding box center [1032, 250] width 68 height 27
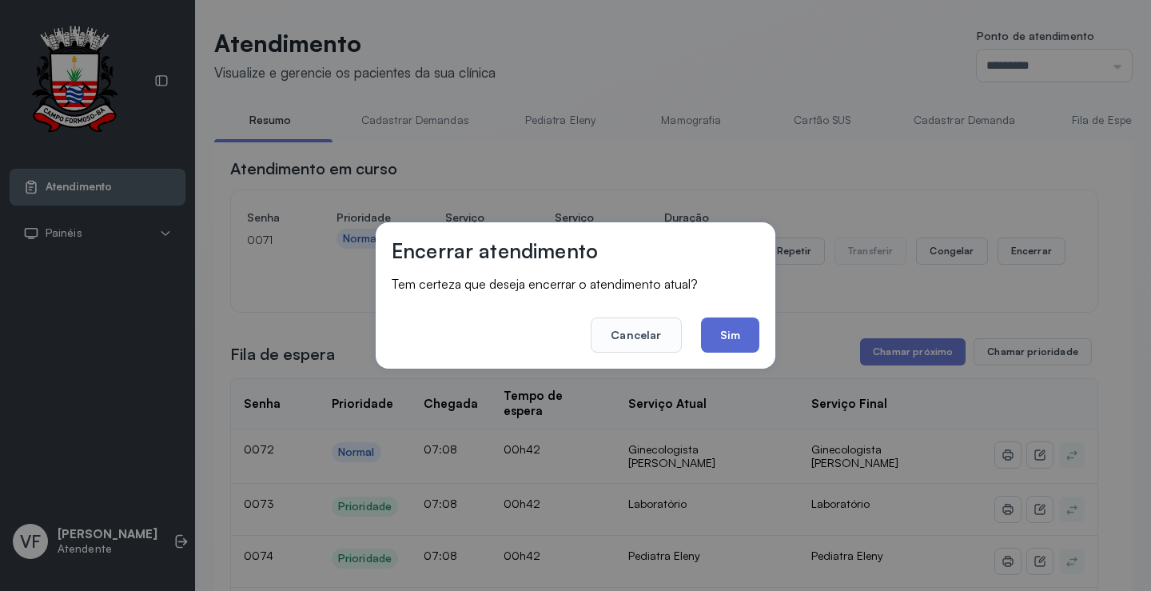
click at [724, 338] on button "Sim" at bounding box center [730, 334] width 58 height 35
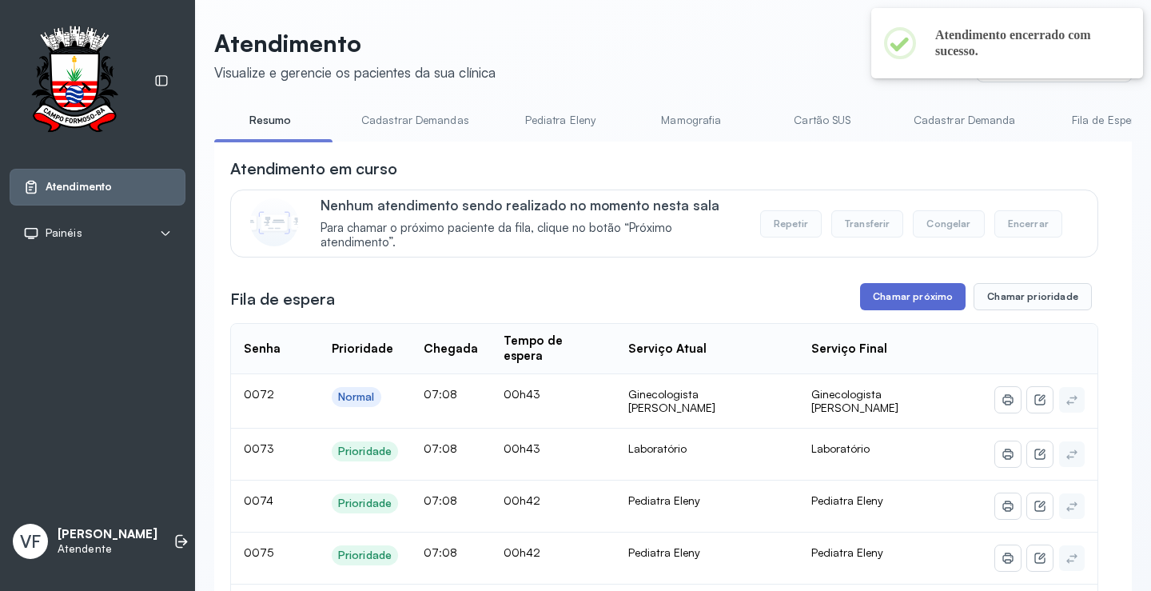
click at [899, 292] on button "Chamar próximo" at bounding box center [913, 296] width 106 height 27
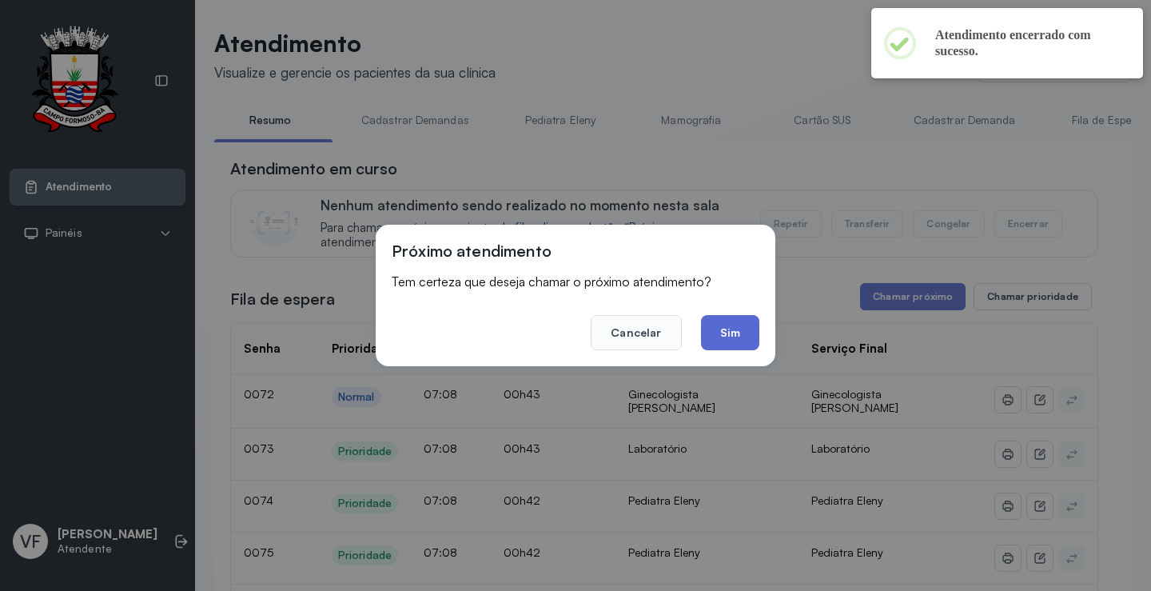
click at [738, 334] on button "Sim" at bounding box center [730, 332] width 58 height 35
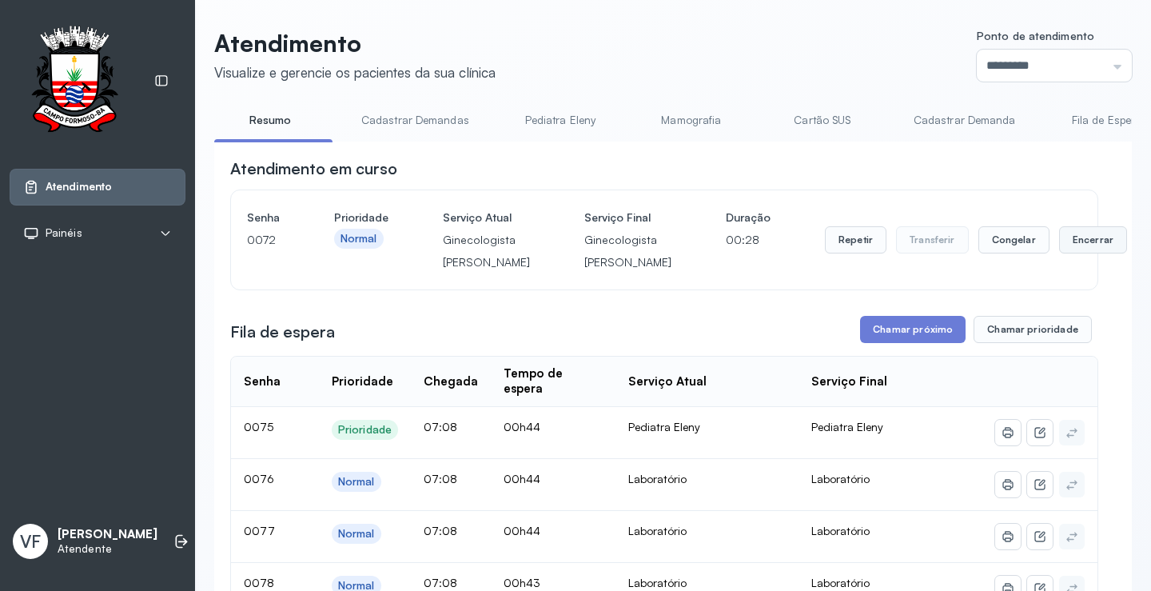
click at [1059, 253] on button "Encerrar" at bounding box center [1093, 239] width 68 height 27
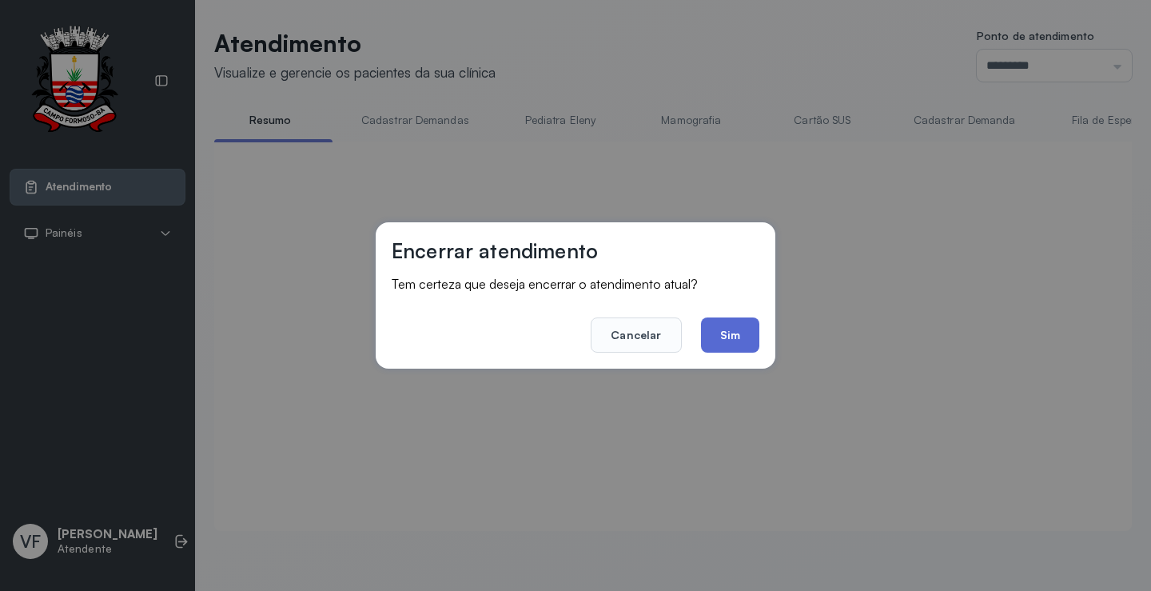
click at [730, 329] on button "Sim" at bounding box center [730, 334] width 58 height 35
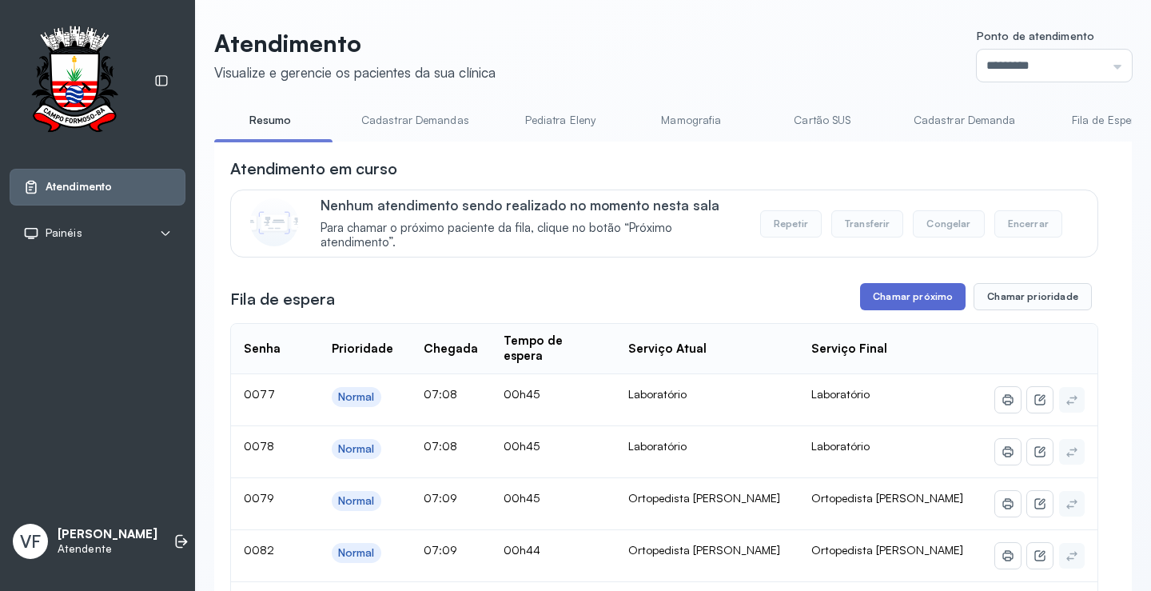
click at [902, 300] on button "Chamar próximo" at bounding box center [913, 296] width 106 height 27
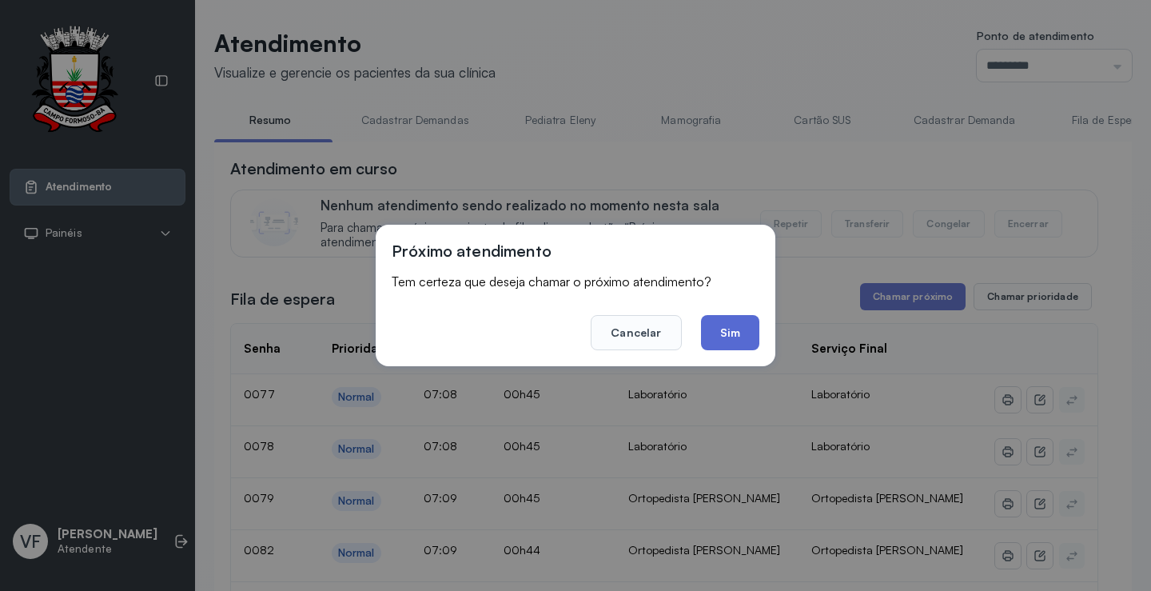
click at [731, 332] on button "Sim" at bounding box center [730, 332] width 58 height 35
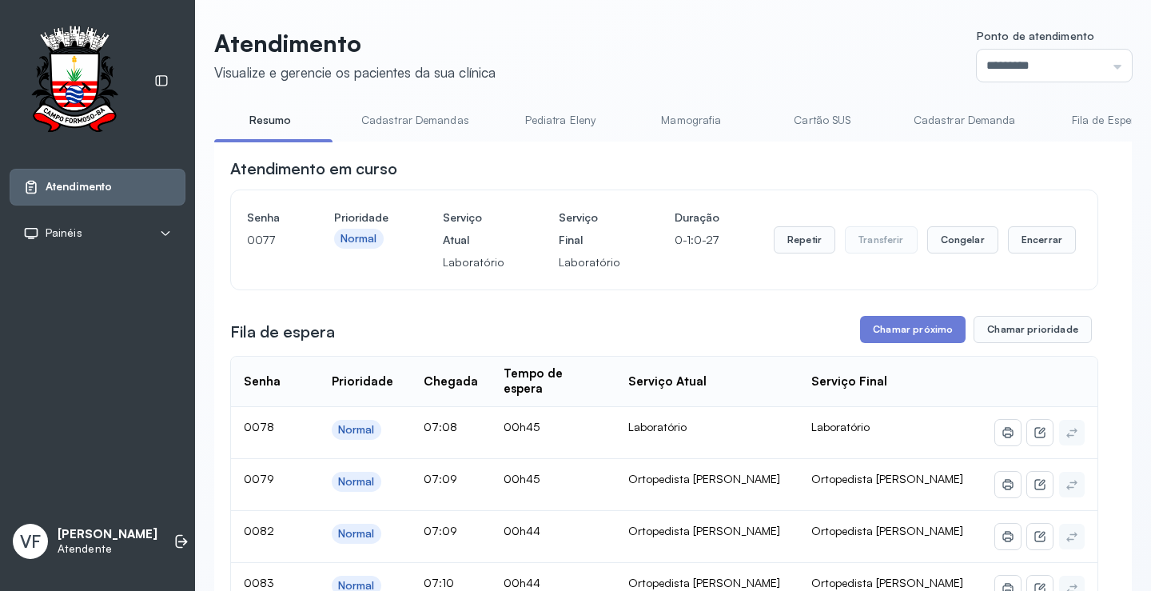
click at [1024, 226] on div "Repetir Transferir Congelar Encerrar" at bounding box center [925, 239] width 302 height 67
click at [1024, 236] on button "Encerrar" at bounding box center [1042, 239] width 68 height 27
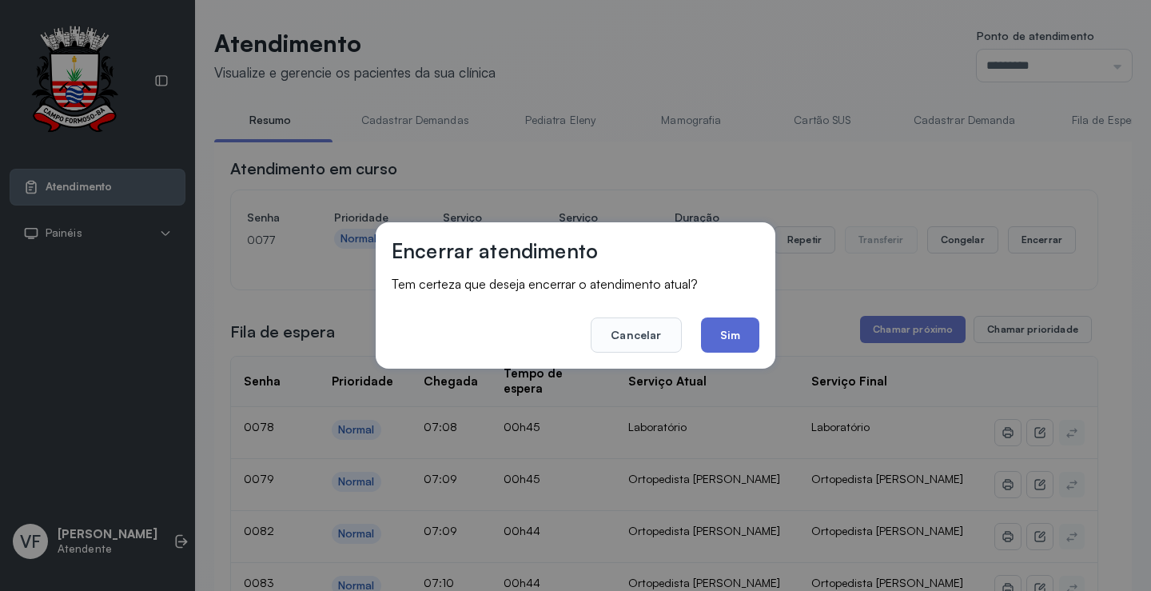
click at [716, 331] on button "Sim" at bounding box center [730, 334] width 58 height 35
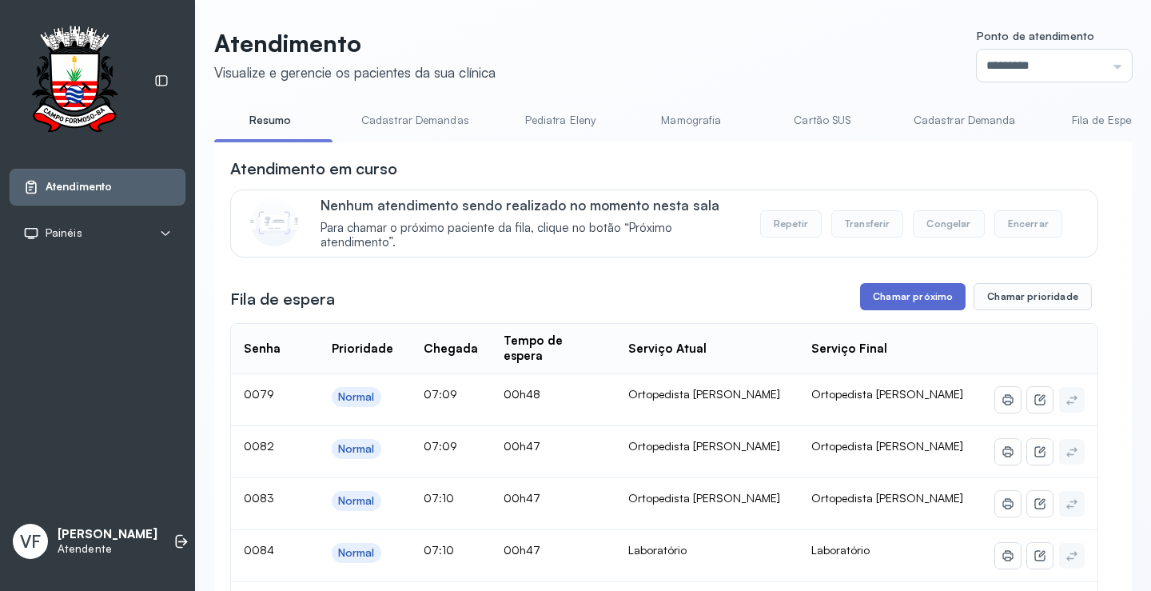
click at [902, 300] on button "Chamar próximo" at bounding box center [913, 296] width 106 height 27
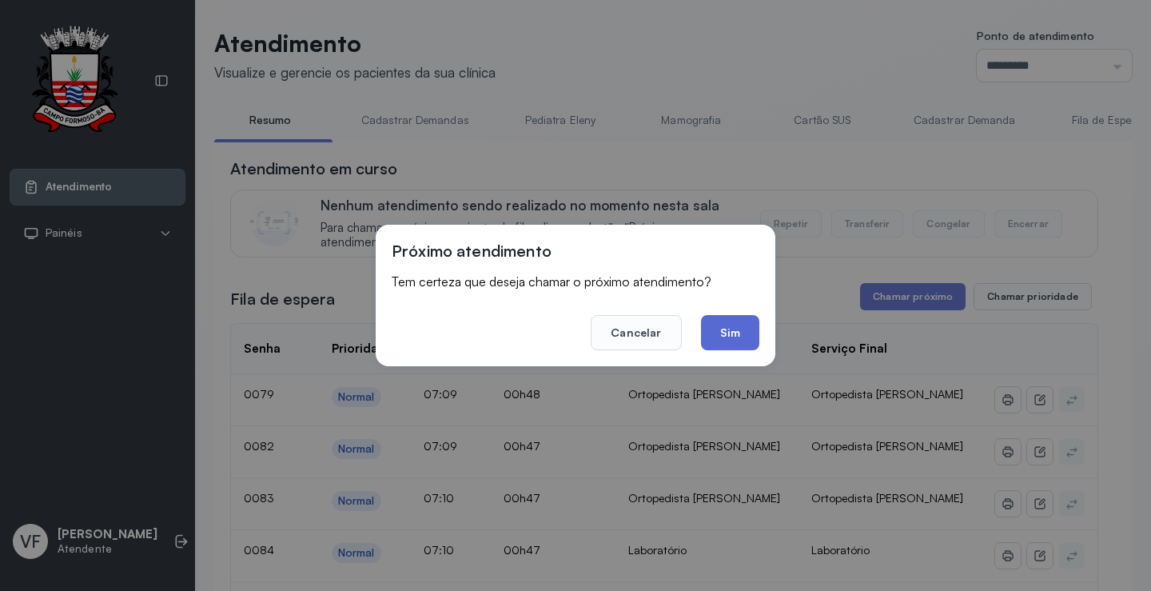
click at [730, 328] on button "Sim" at bounding box center [730, 332] width 58 height 35
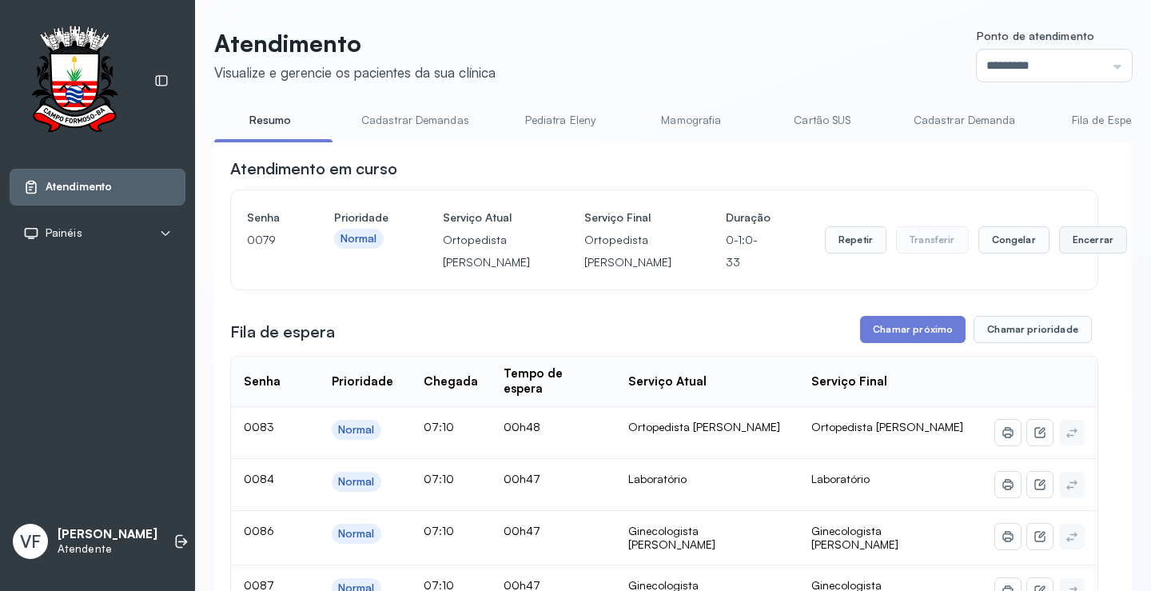
click at [1059, 251] on button "Encerrar" at bounding box center [1093, 239] width 68 height 27
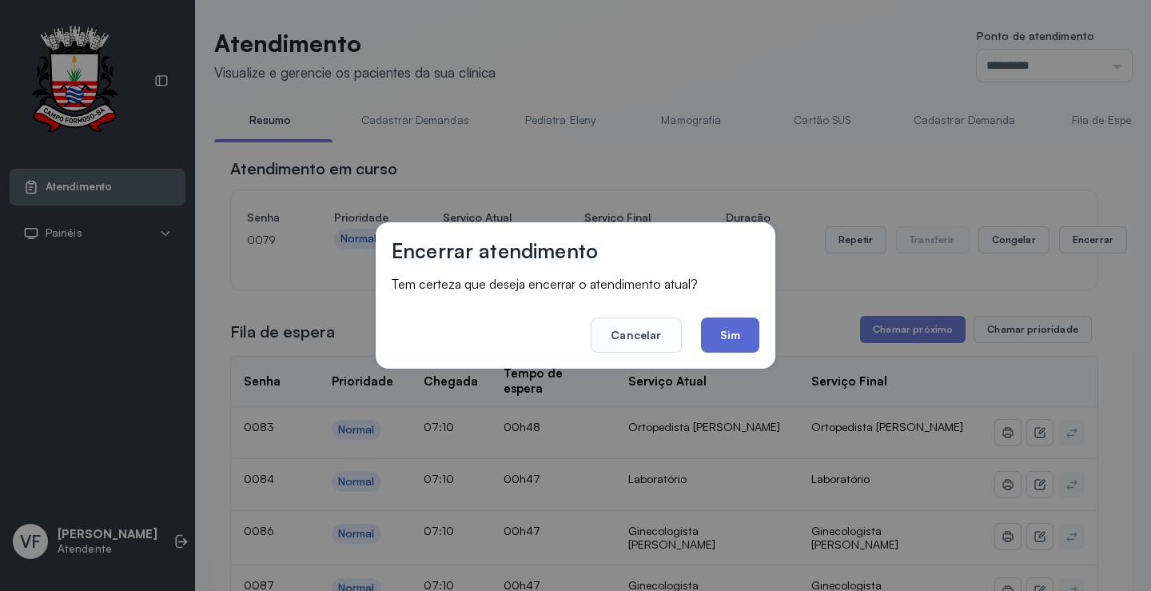
click at [719, 337] on button "Sim" at bounding box center [730, 334] width 58 height 35
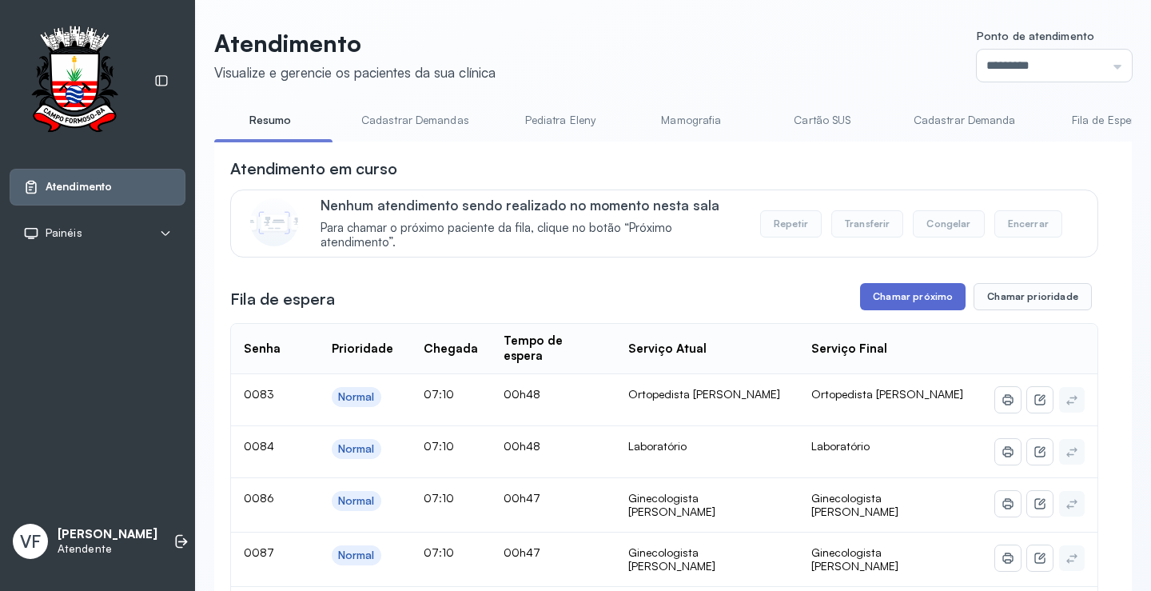
click at [906, 303] on button "Chamar próximo" at bounding box center [913, 296] width 106 height 27
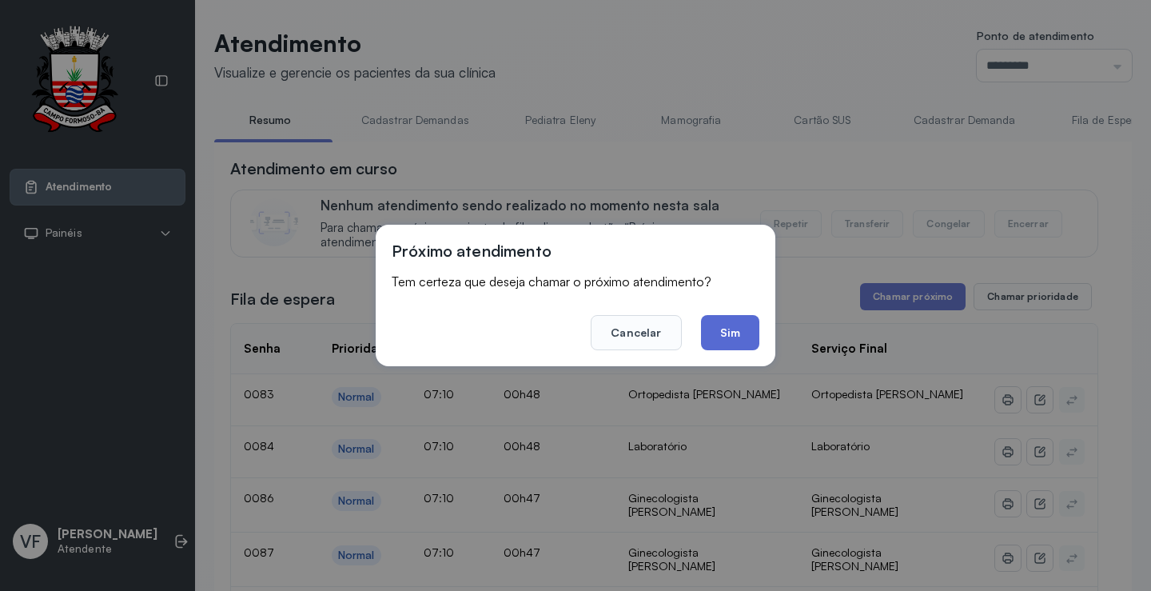
click at [736, 332] on button "Sim" at bounding box center [730, 332] width 58 height 35
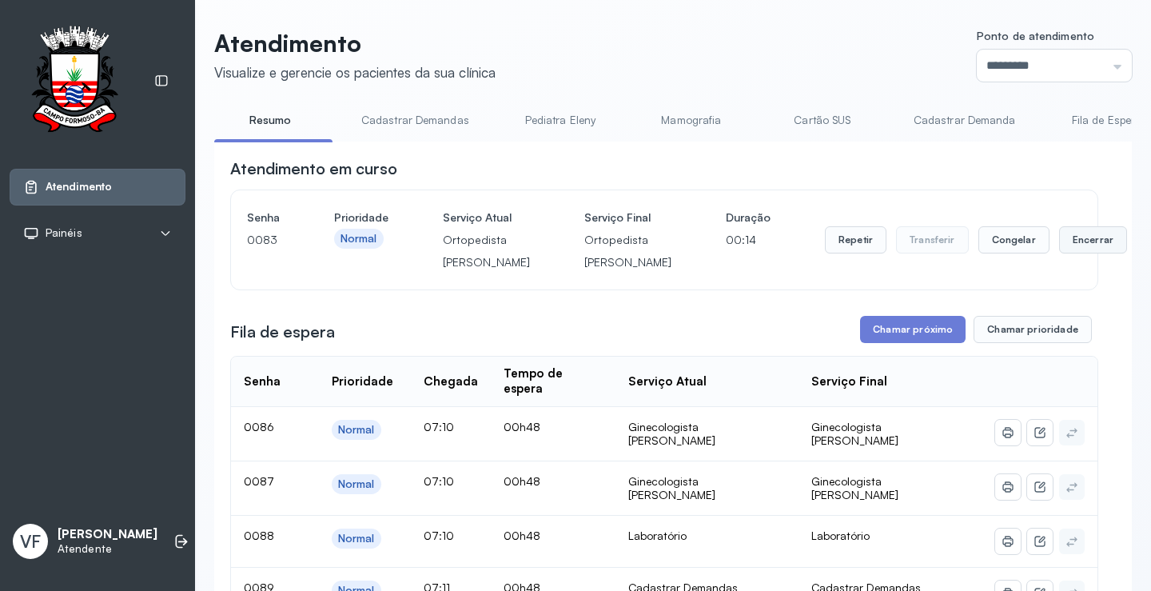
click at [1059, 251] on button "Encerrar" at bounding box center [1093, 239] width 68 height 27
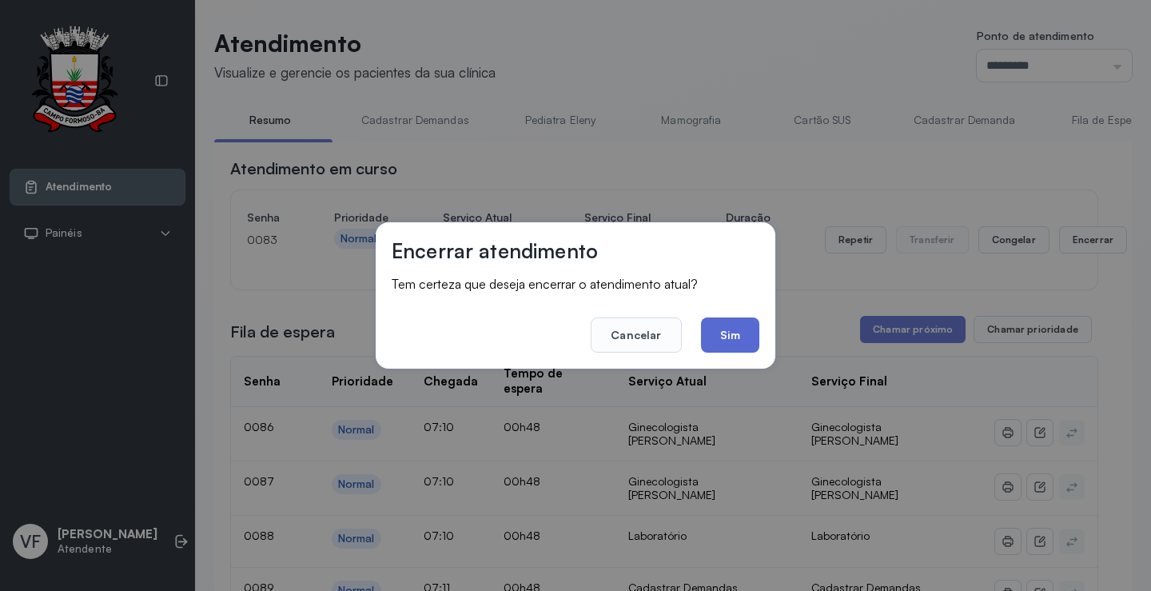
click at [724, 331] on button "Sim" at bounding box center [730, 334] width 58 height 35
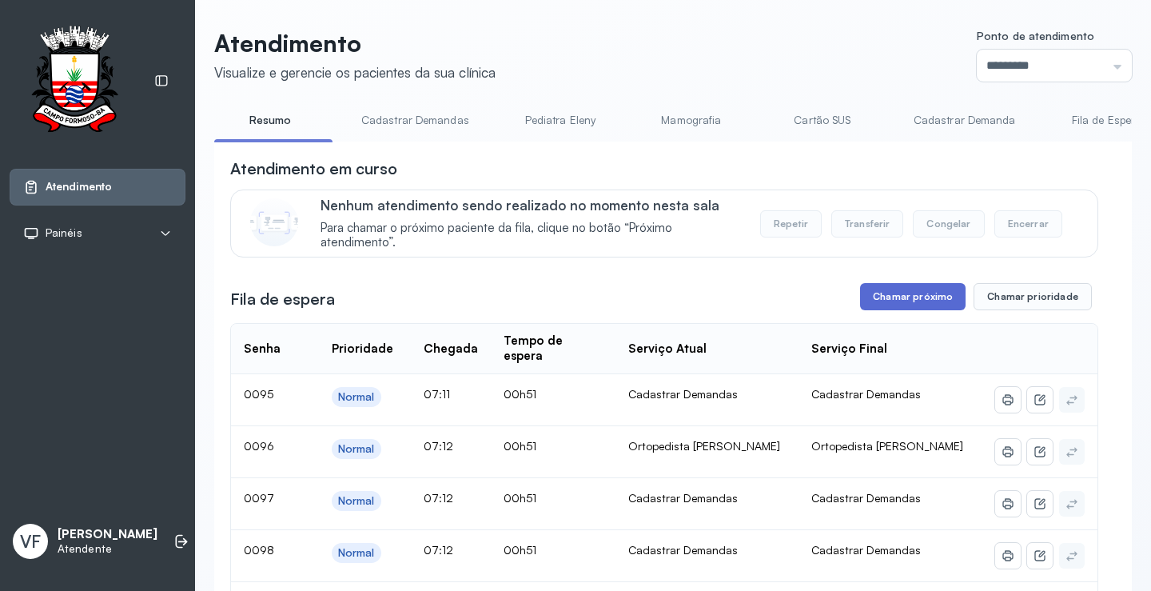
click at [887, 301] on button "Chamar próximo" at bounding box center [913, 296] width 106 height 27
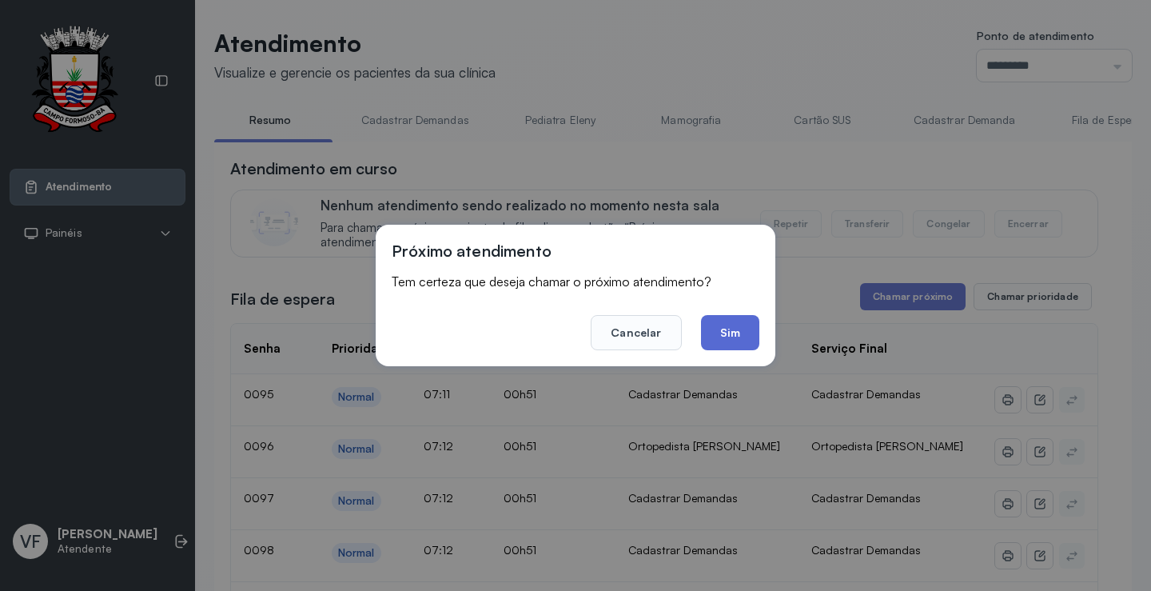
click at [723, 329] on button "Sim" at bounding box center [730, 332] width 58 height 35
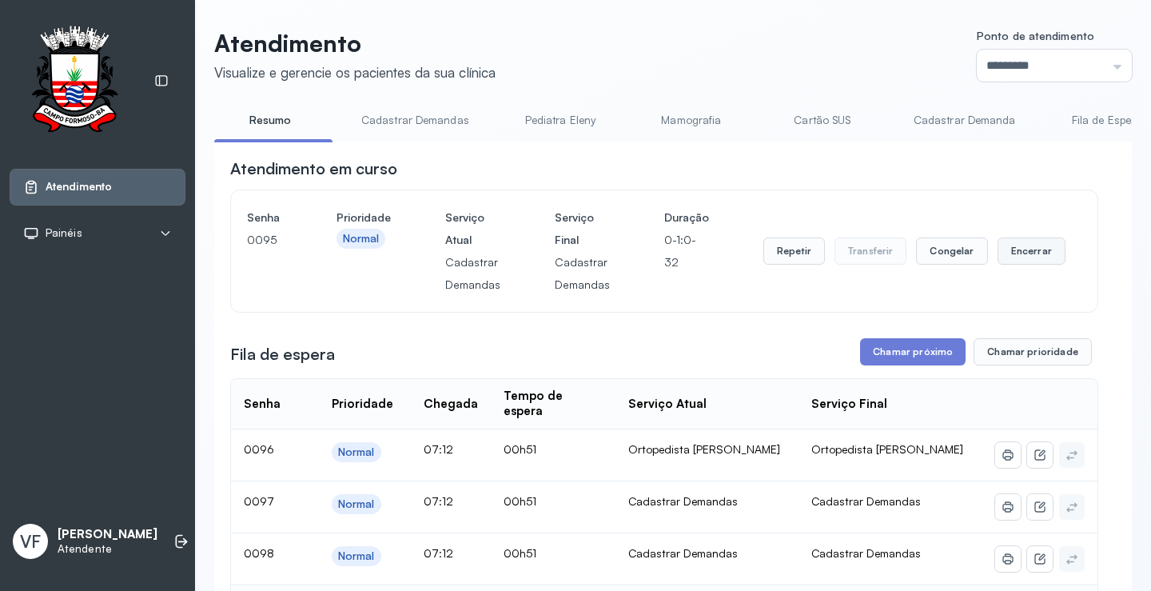
click at [1036, 245] on button "Encerrar" at bounding box center [1032, 250] width 68 height 27
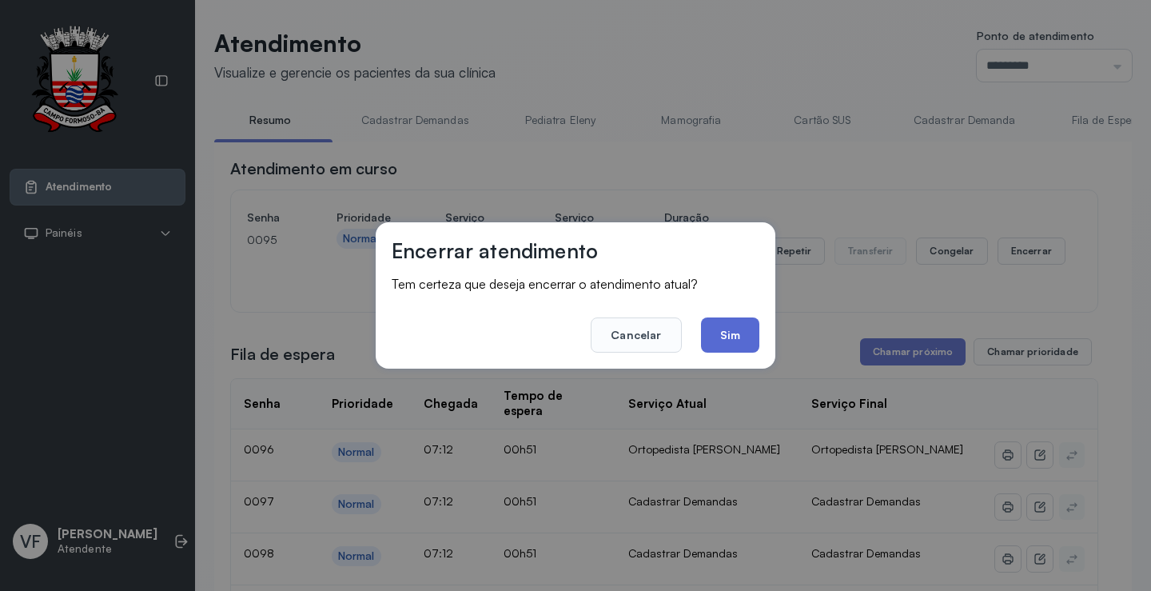
click at [727, 329] on button "Sim" at bounding box center [730, 334] width 58 height 35
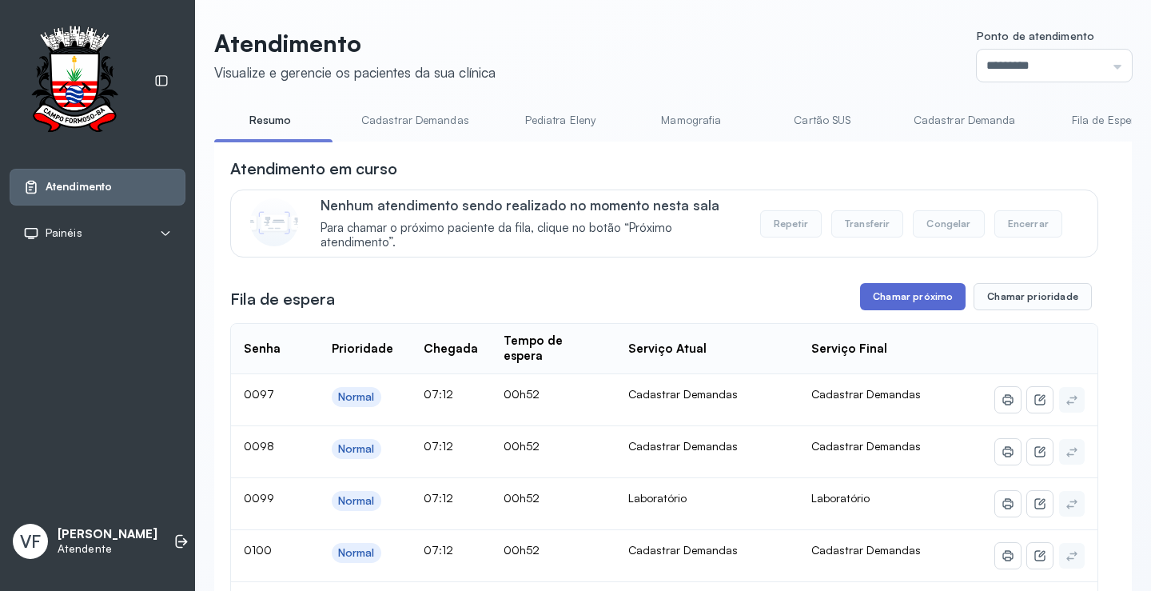
click at [890, 293] on button "Chamar próximo" at bounding box center [913, 296] width 106 height 27
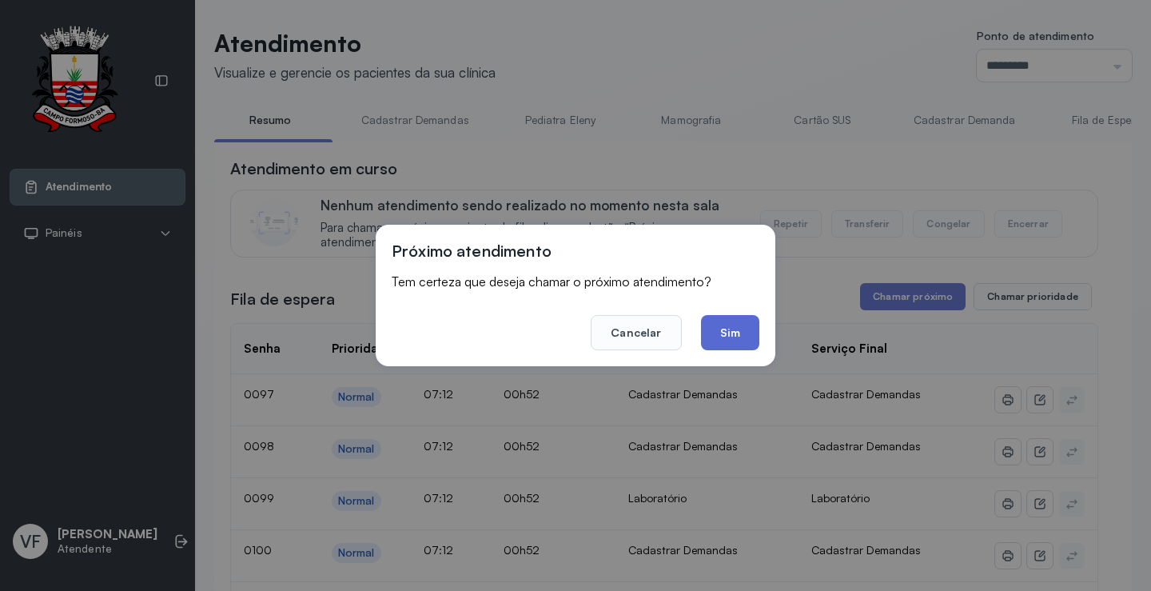
click at [718, 322] on button "Sim" at bounding box center [730, 332] width 58 height 35
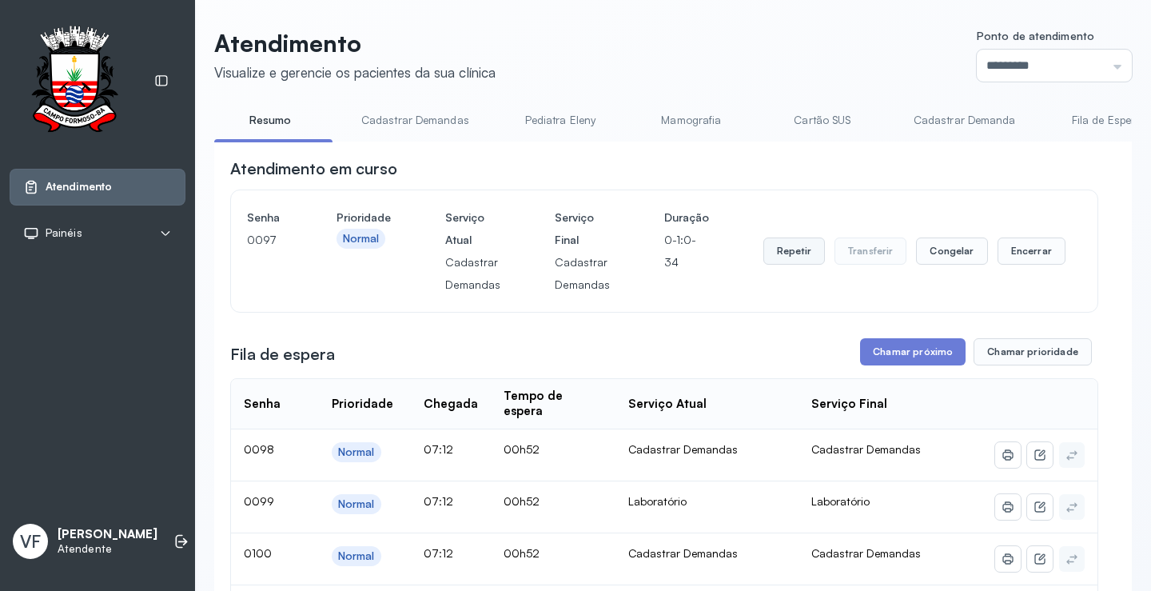
click at [791, 260] on button "Repetir" at bounding box center [794, 250] width 62 height 27
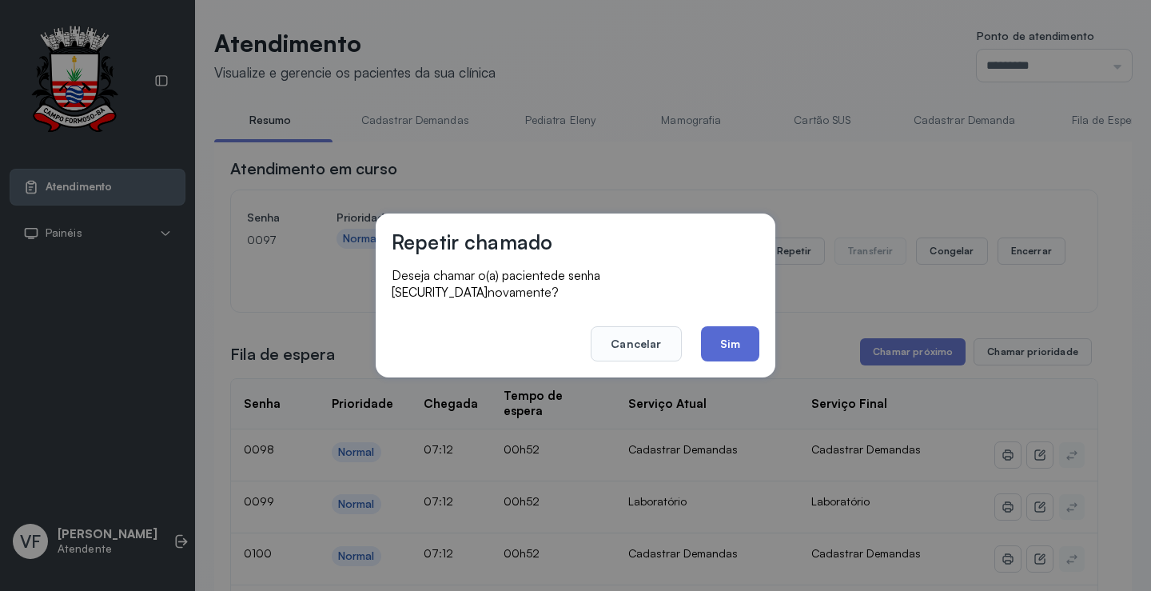
click at [723, 338] on button "Sim" at bounding box center [730, 343] width 58 height 35
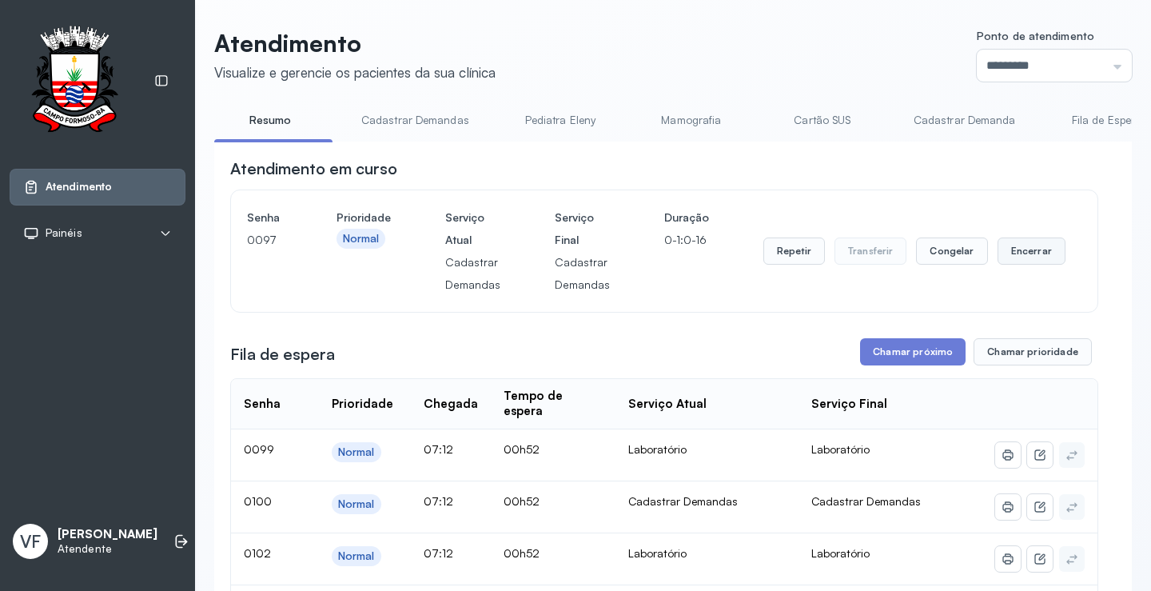
click at [1014, 248] on button "Encerrar" at bounding box center [1032, 250] width 68 height 27
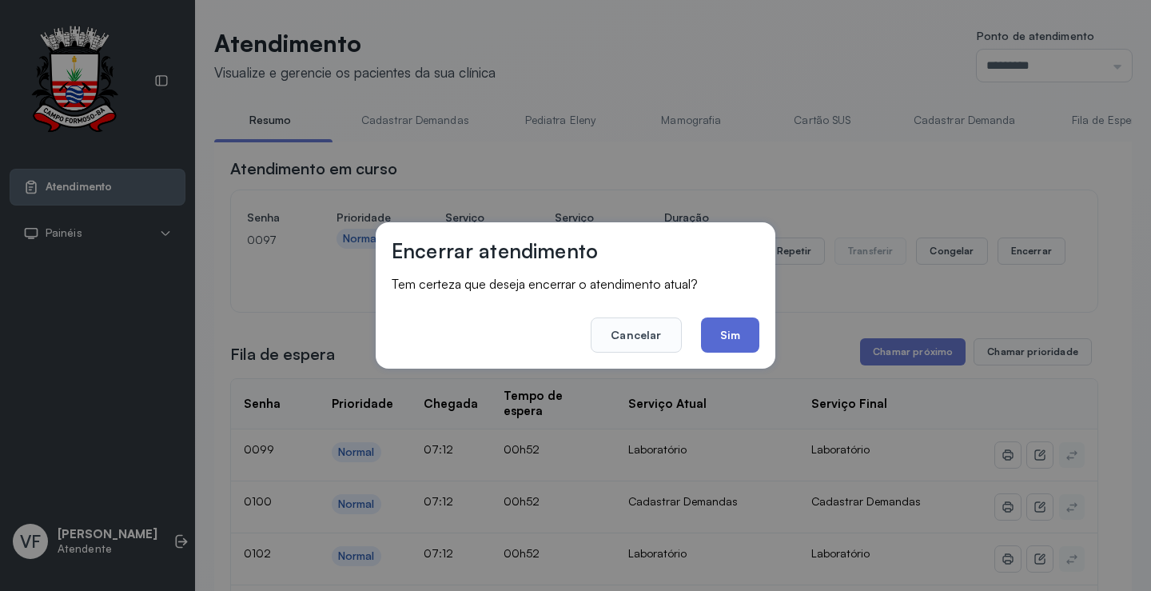
click at [727, 333] on button "Sim" at bounding box center [730, 334] width 58 height 35
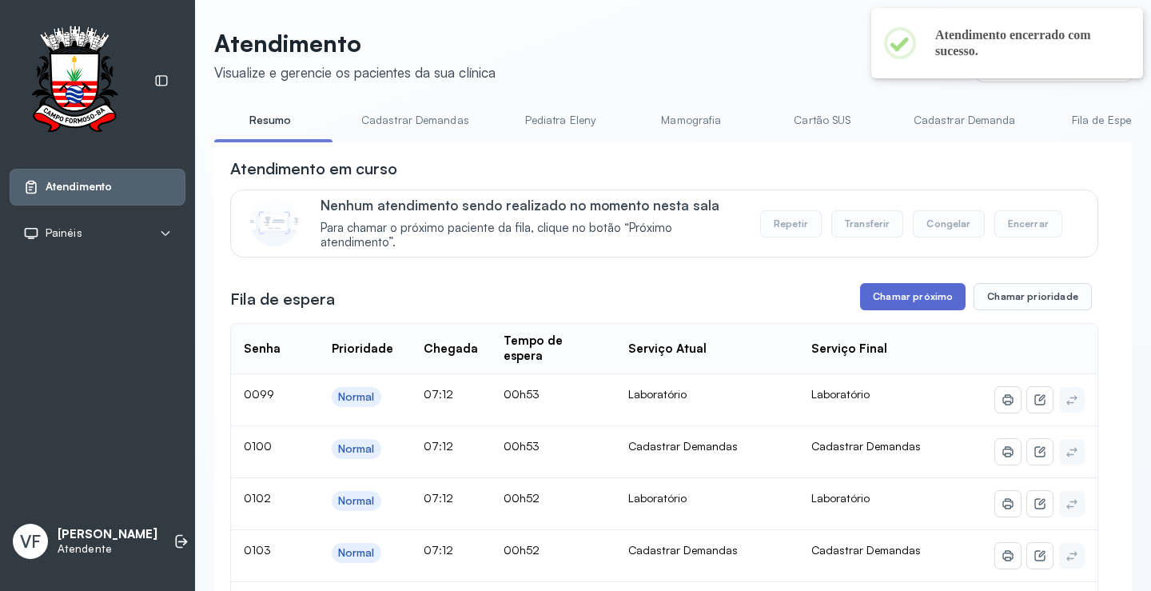
click at [917, 296] on button "Chamar próximo" at bounding box center [913, 296] width 106 height 27
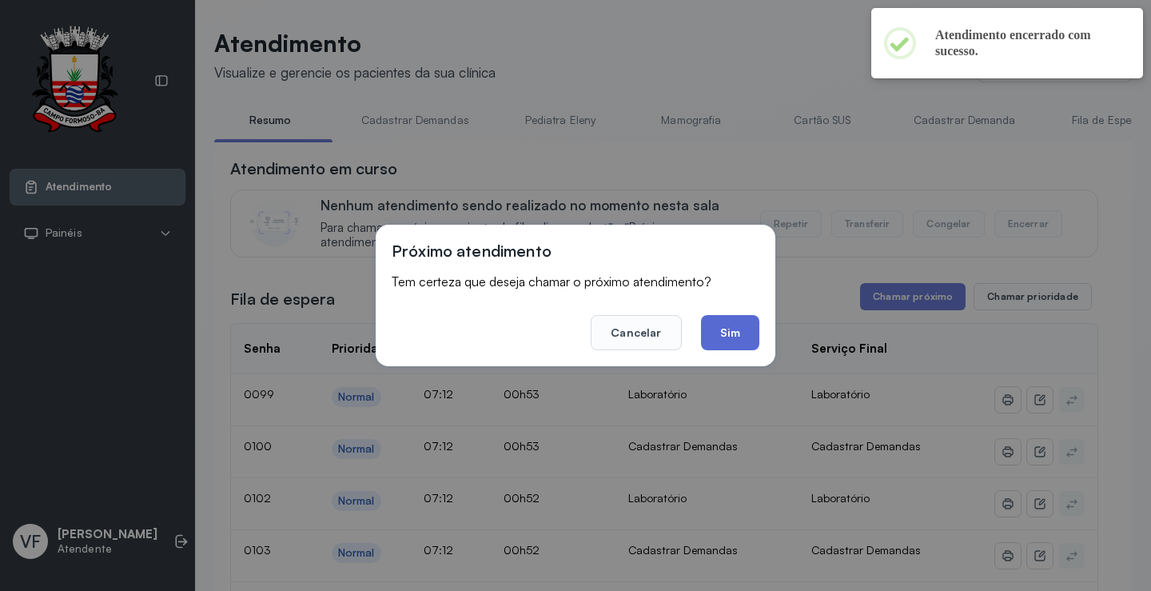
click at [723, 320] on button "Sim" at bounding box center [730, 332] width 58 height 35
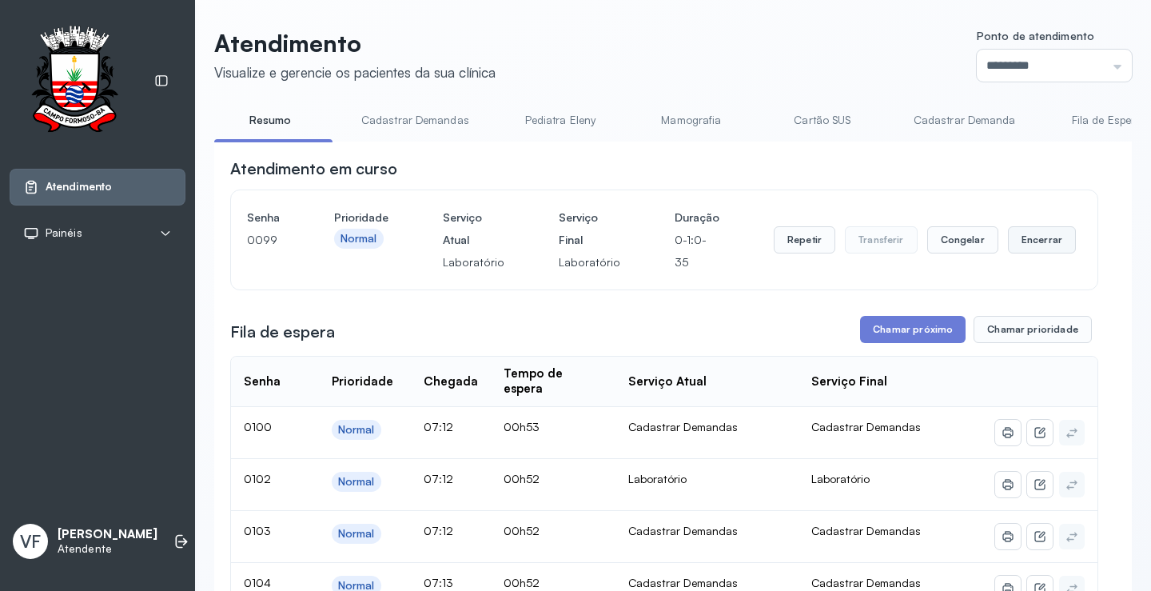
click at [1018, 235] on button "Encerrar" at bounding box center [1042, 239] width 68 height 27
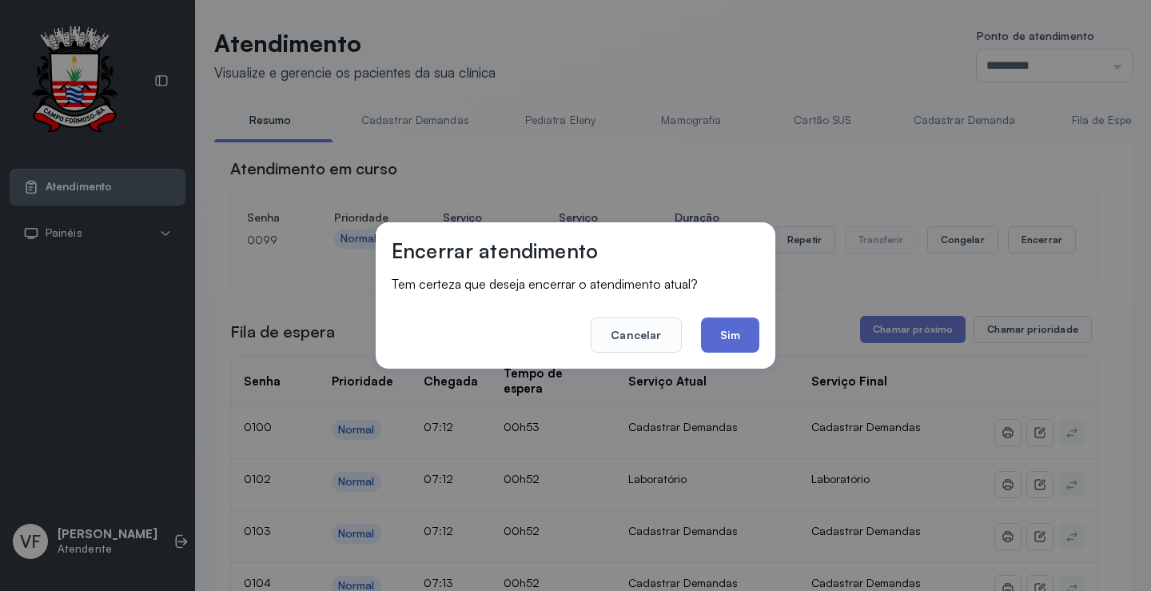
click at [737, 329] on button "Sim" at bounding box center [730, 334] width 58 height 35
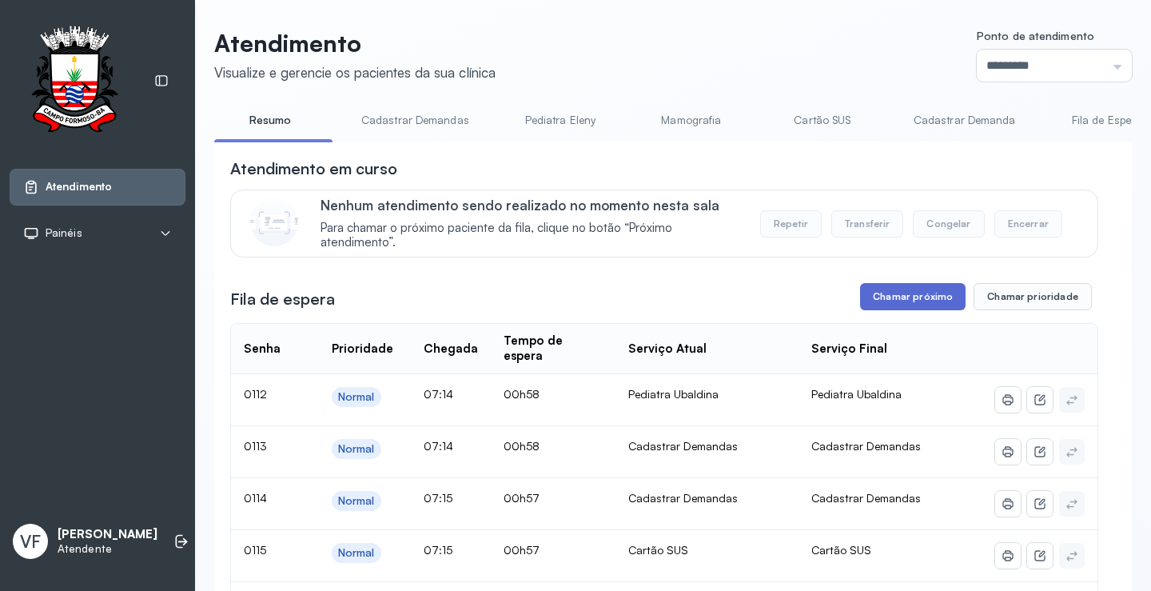
click at [902, 300] on button "Chamar próximo" at bounding box center [913, 296] width 106 height 27
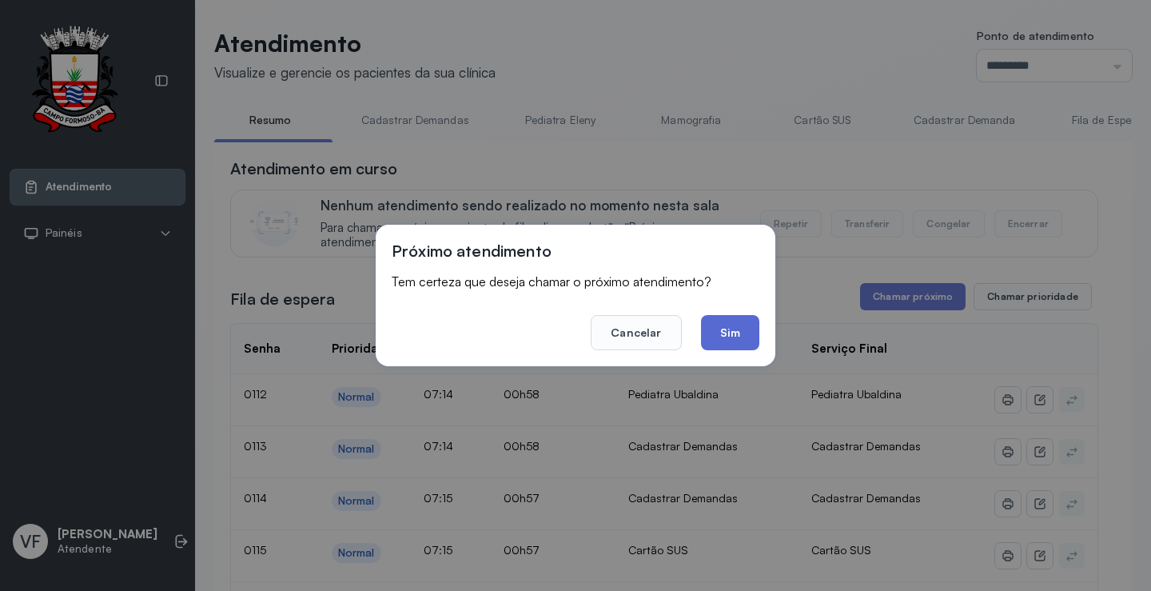
click at [719, 334] on button "Sim" at bounding box center [730, 332] width 58 height 35
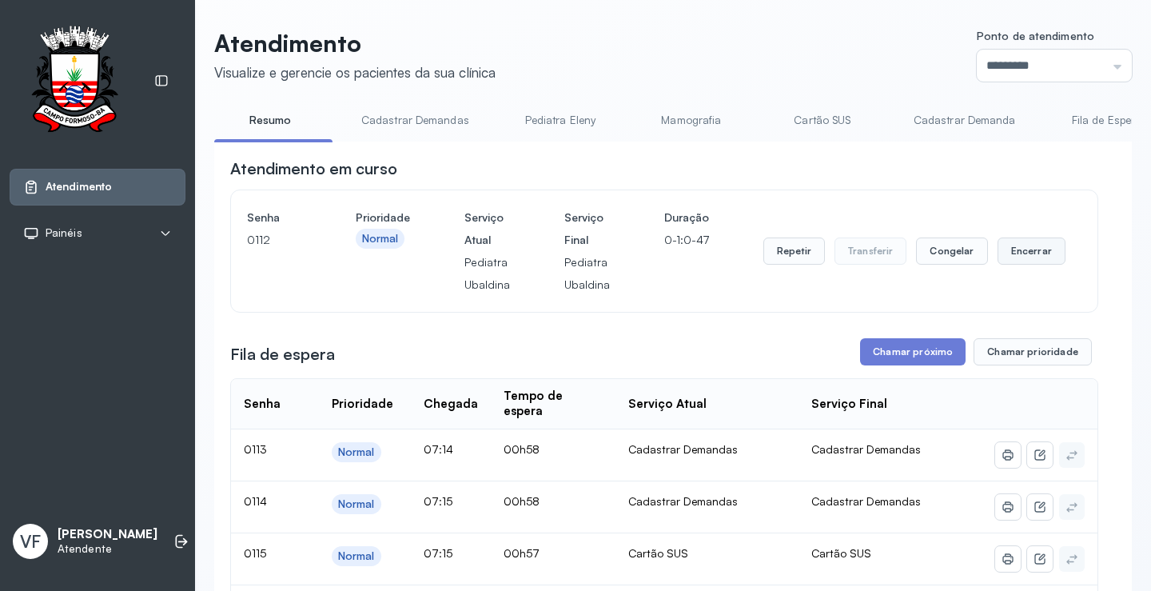
click at [1027, 254] on button "Encerrar" at bounding box center [1032, 250] width 68 height 27
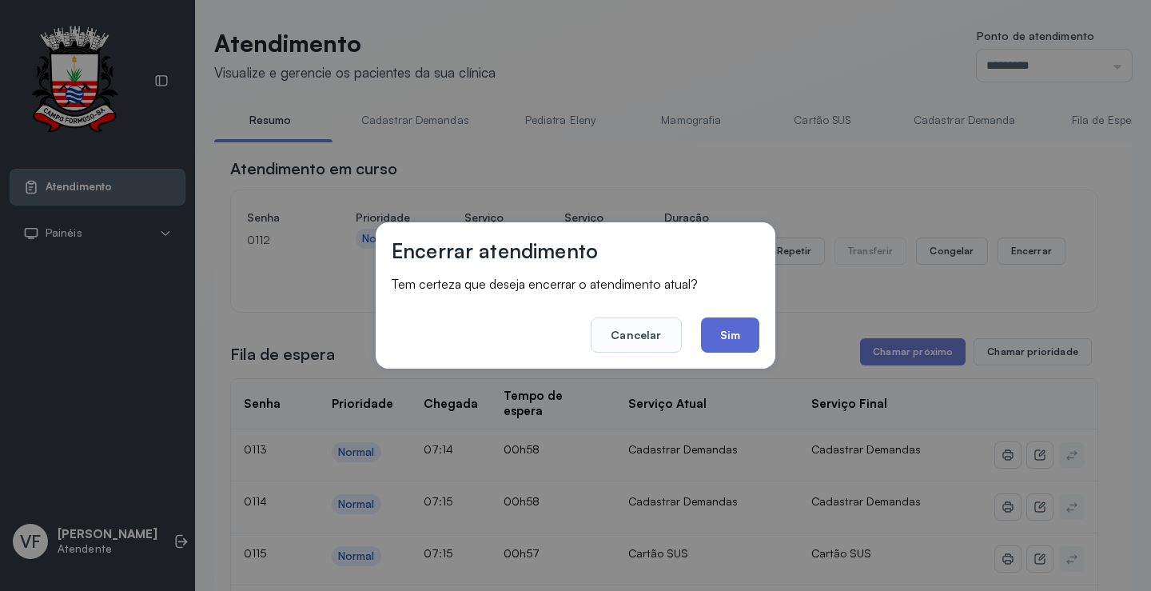
click at [731, 325] on button "Sim" at bounding box center [730, 334] width 58 height 35
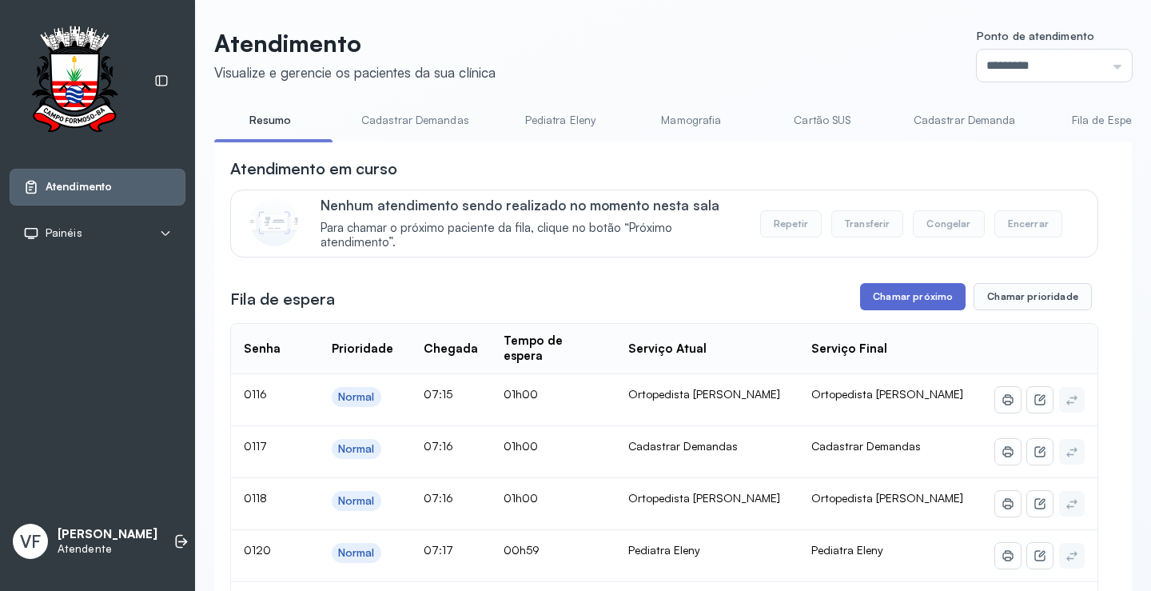
click at [894, 297] on button "Chamar próximo" at bounding box center [913, 296] width 106 height 27
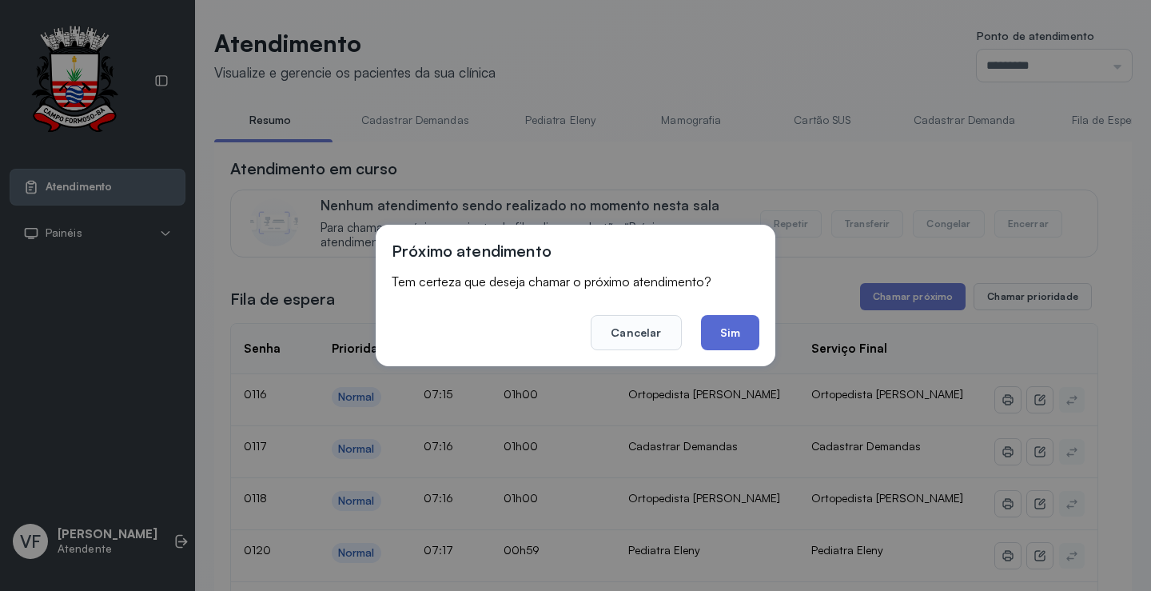
click at [716, 326] on button "Sim" at bounding box center [730, 332] width 58 height 35
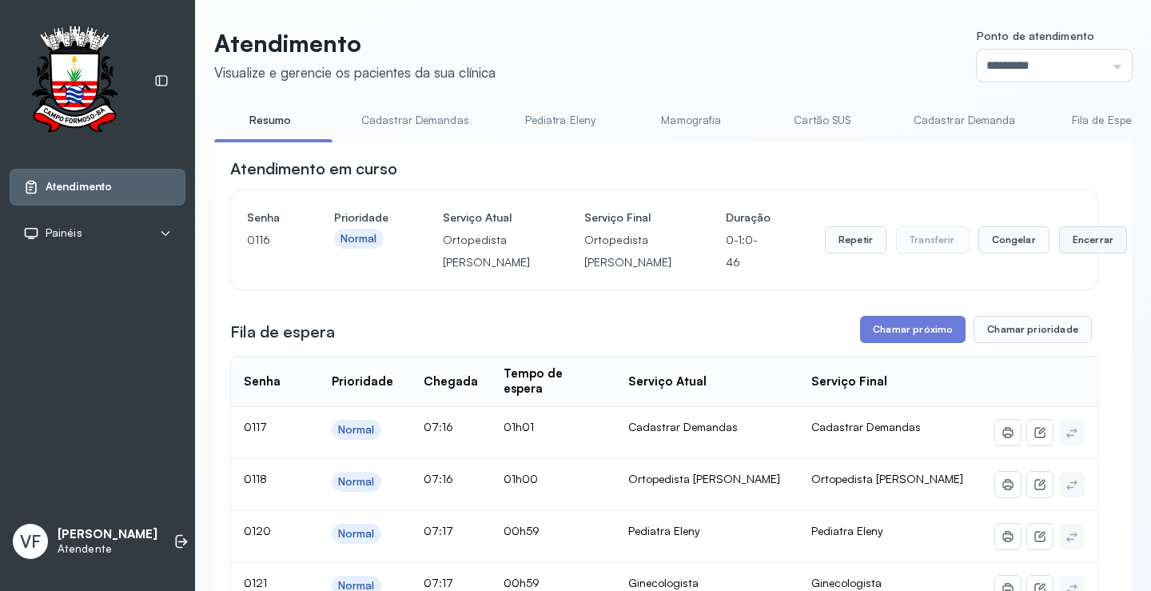
click at [1059, 253] on button "Encerrar" at bounding box center [1093, 239] width 68 height 27
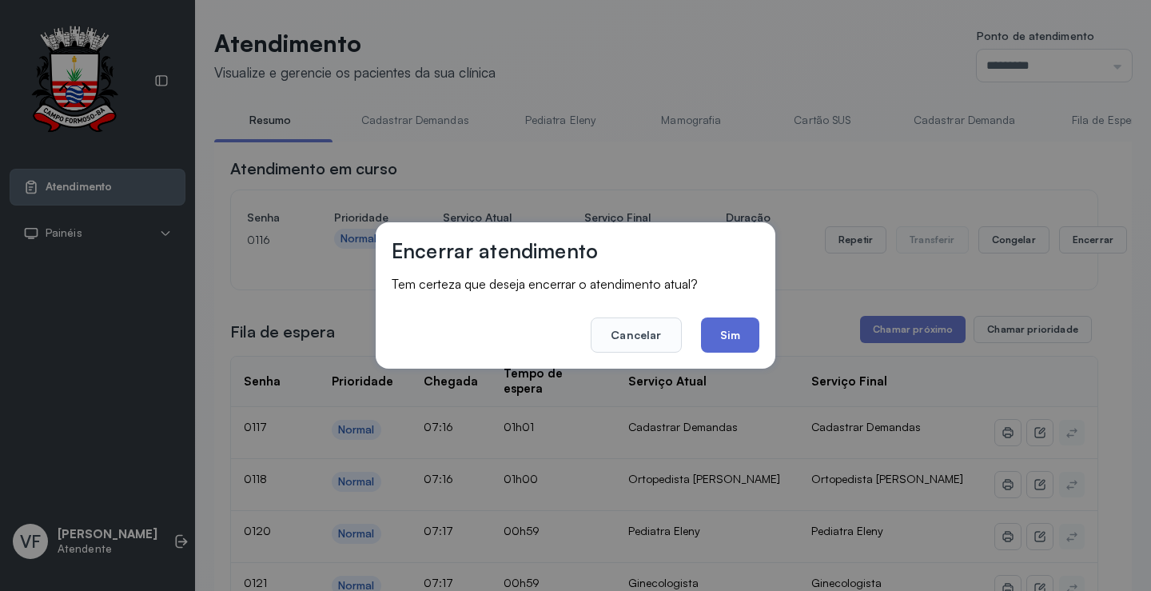
click at [734, 320] on button "Sim" at bounding box center [730, 334] width 58 height 35
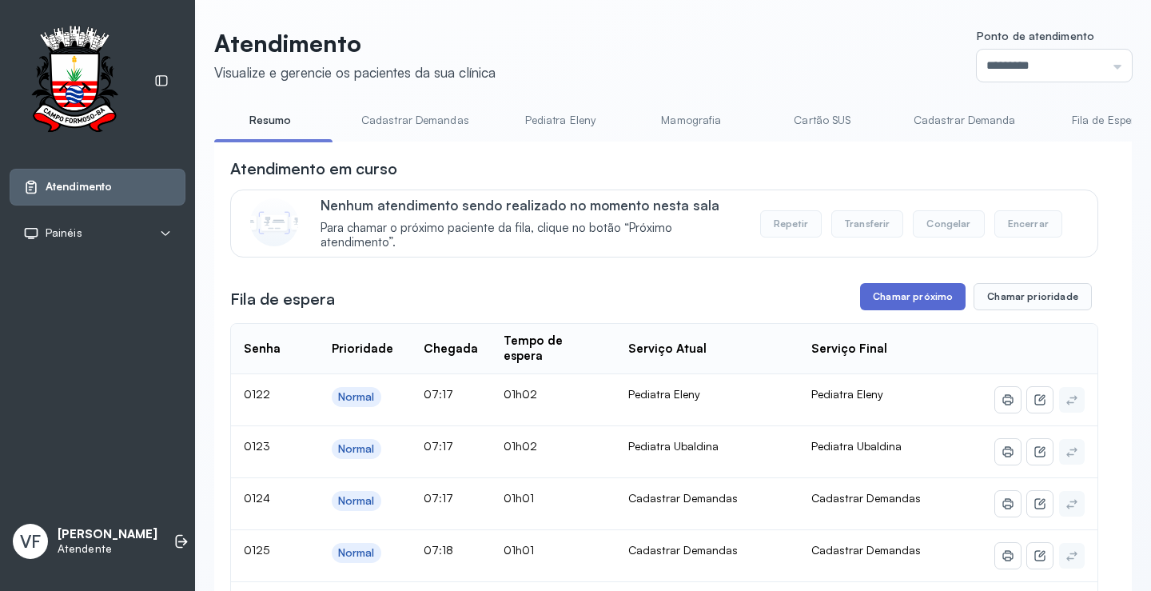
click at [918, 297] on button "Chamar próximo" at bounding box center [913, 296] width 106 height 27
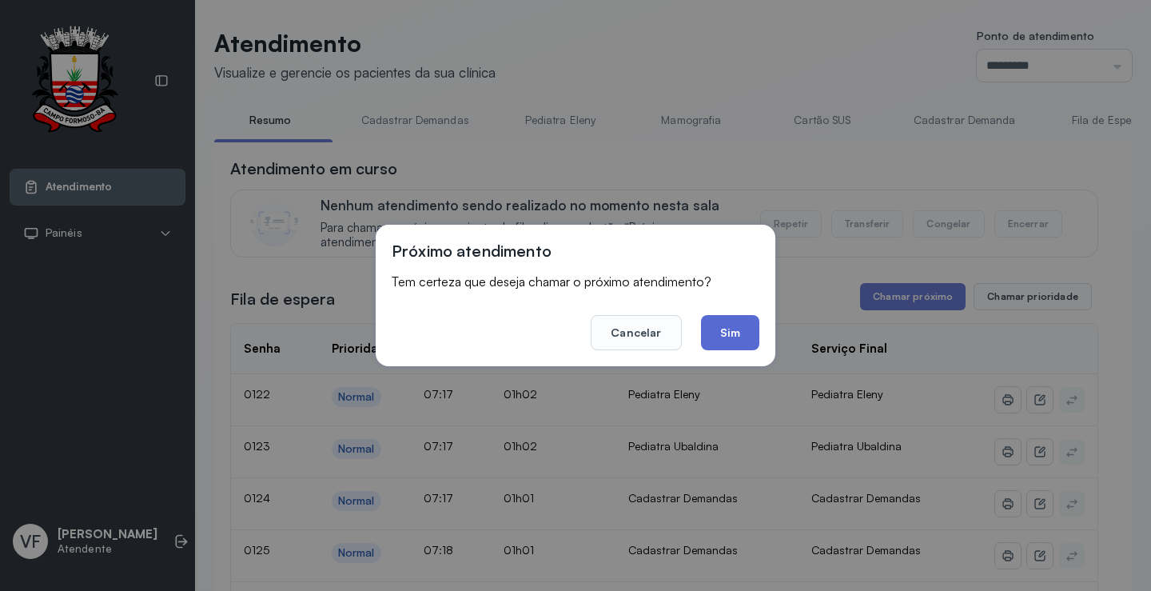
click at [737, 329] on button "Sim" at bounding box center [730, 332] width 58 height 35
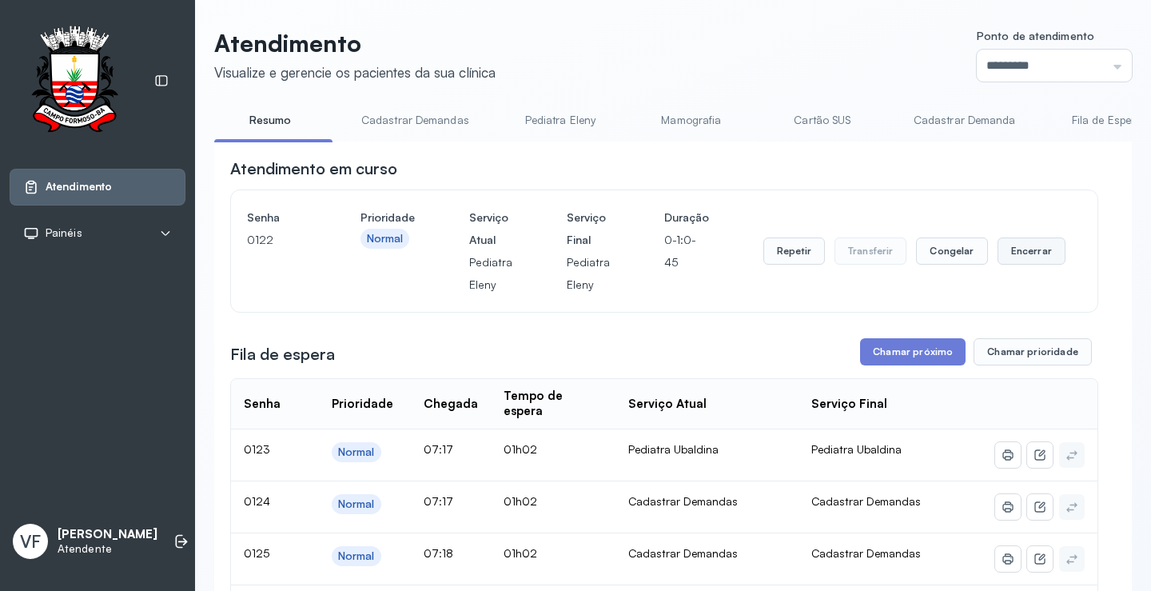
click at [1022, 249] on button "Encerrar" at bounding box center [1032, 250] width 68 height 27
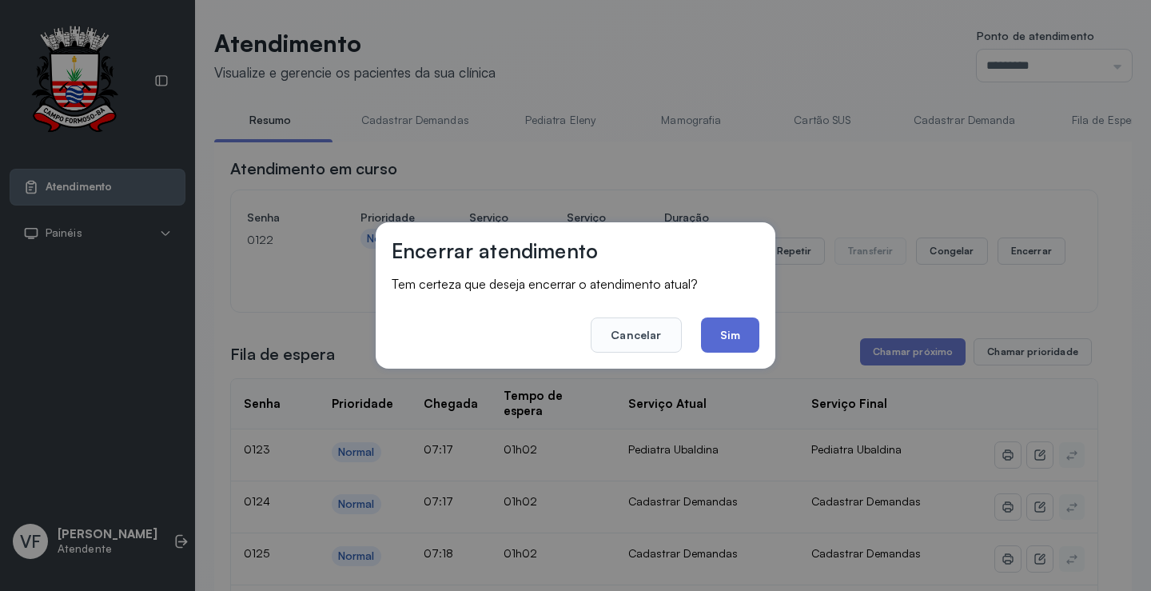
click at [741, 337] on button "Sim" at bounding box center [730, 334] width 58 height 35
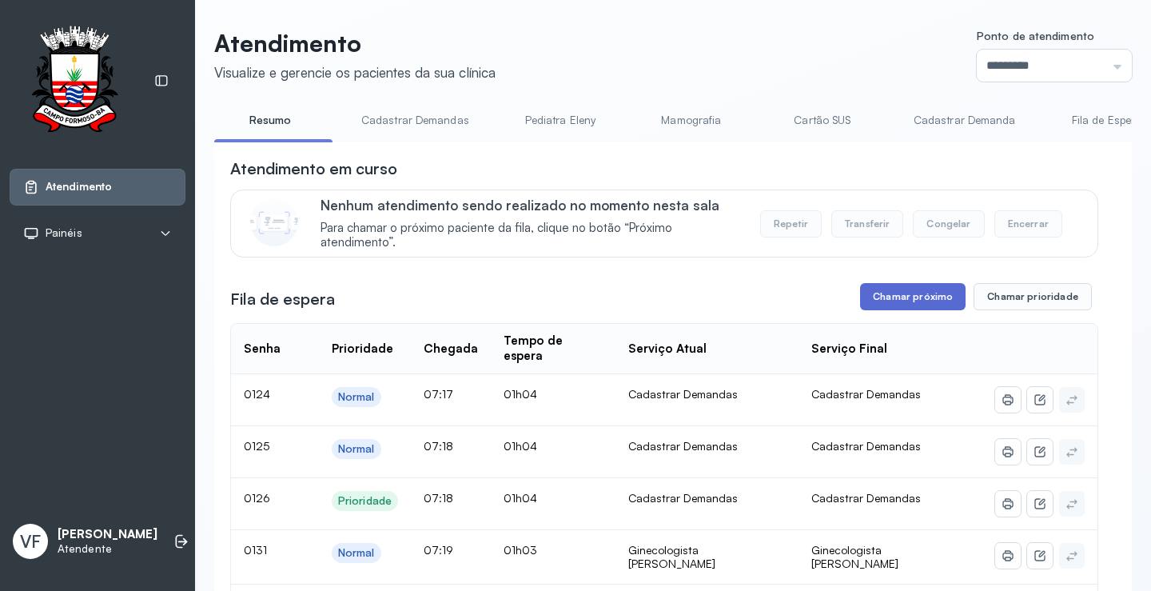
click at [913, 296] on button "Chamar próximo" at bounding box center [913, 296] width 106 height 27
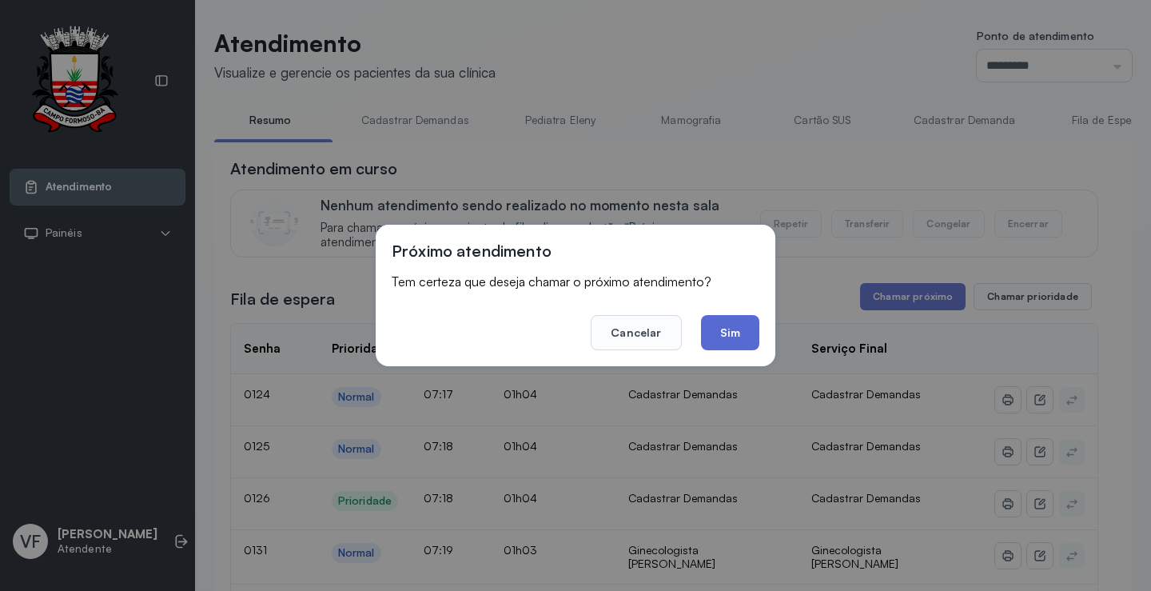
click at [739, 329] on button "Sim" at bounding box center [730, 332] width 58 height 35
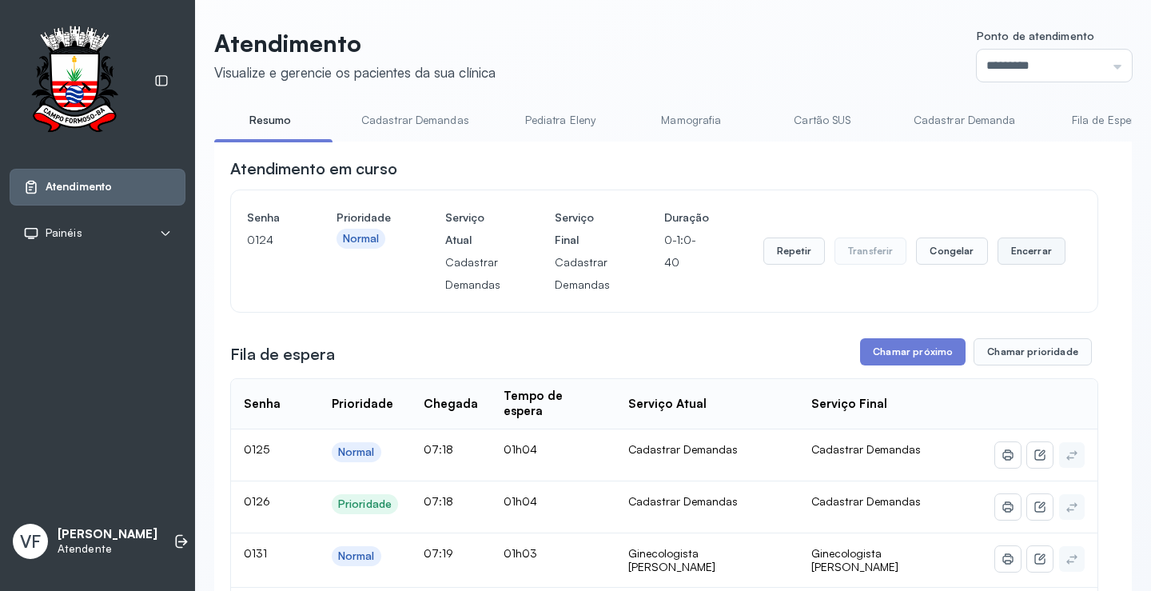
click at [1027, 252] on button "Encerrar" at bounding box center [1032, 250] width 68 height 27
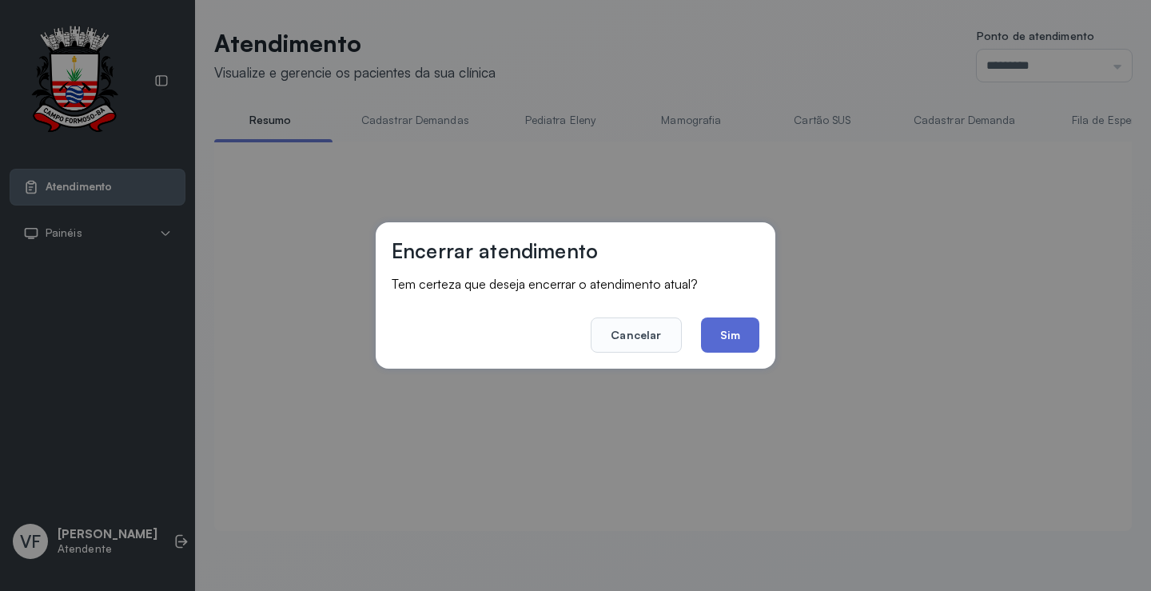
click at [739, 330] on button "Sim" at bounding box center [730, 334] width 58 height 35
